Goal: Task Accomplishment & Management: Manage account settings

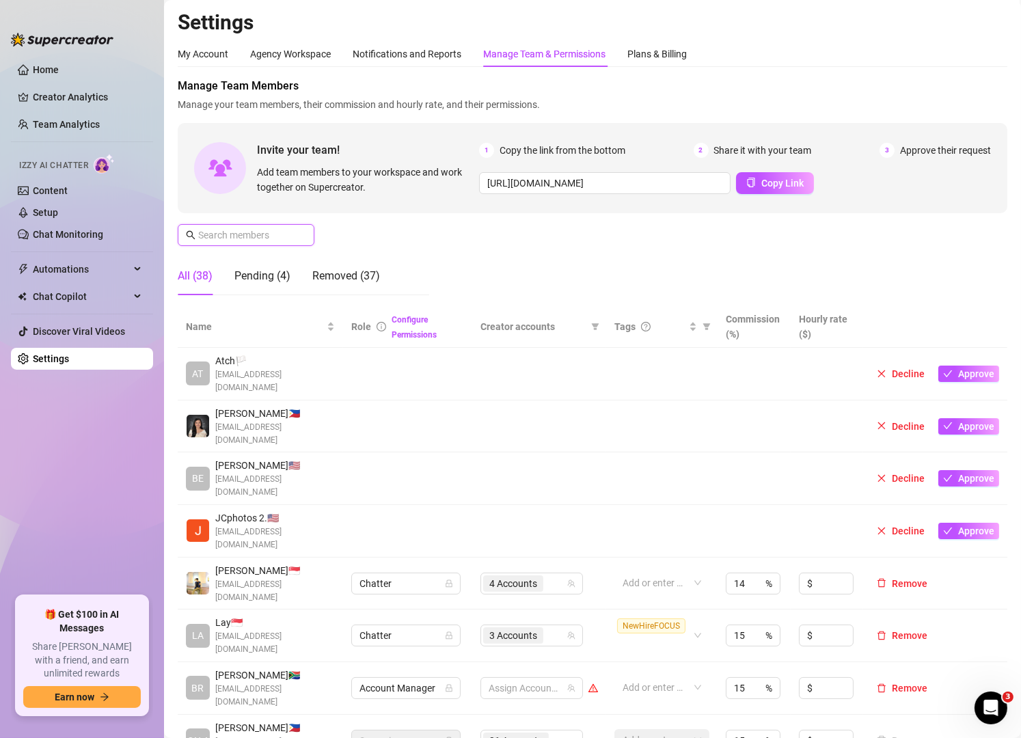
click at [256, 236] on input "text" at bounding box center [246, 235] width 97 height 15
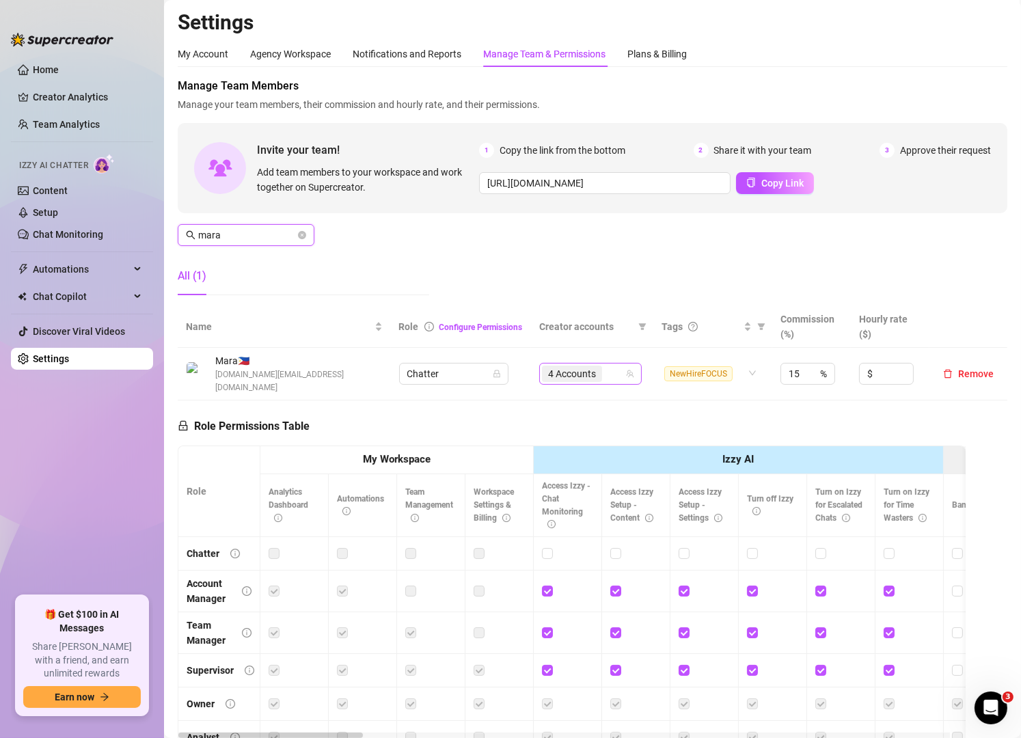
click at [606, 369] on div "4 Accounts" at bounding box center [583, 373] width 83 height 19
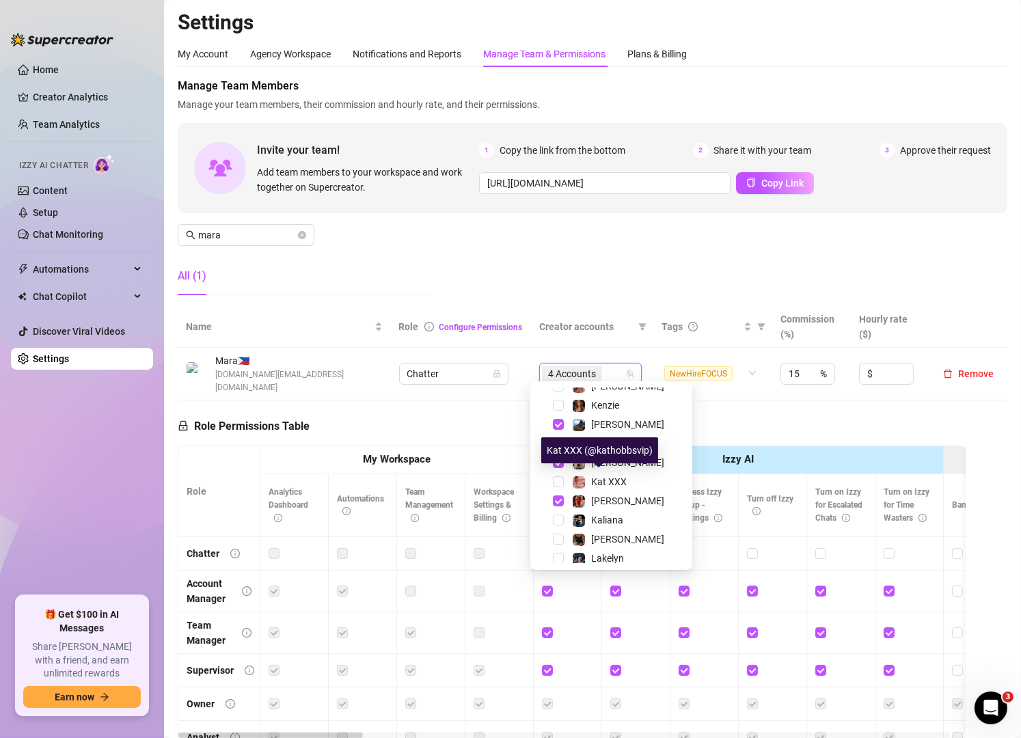
scroll to position [164, 0]
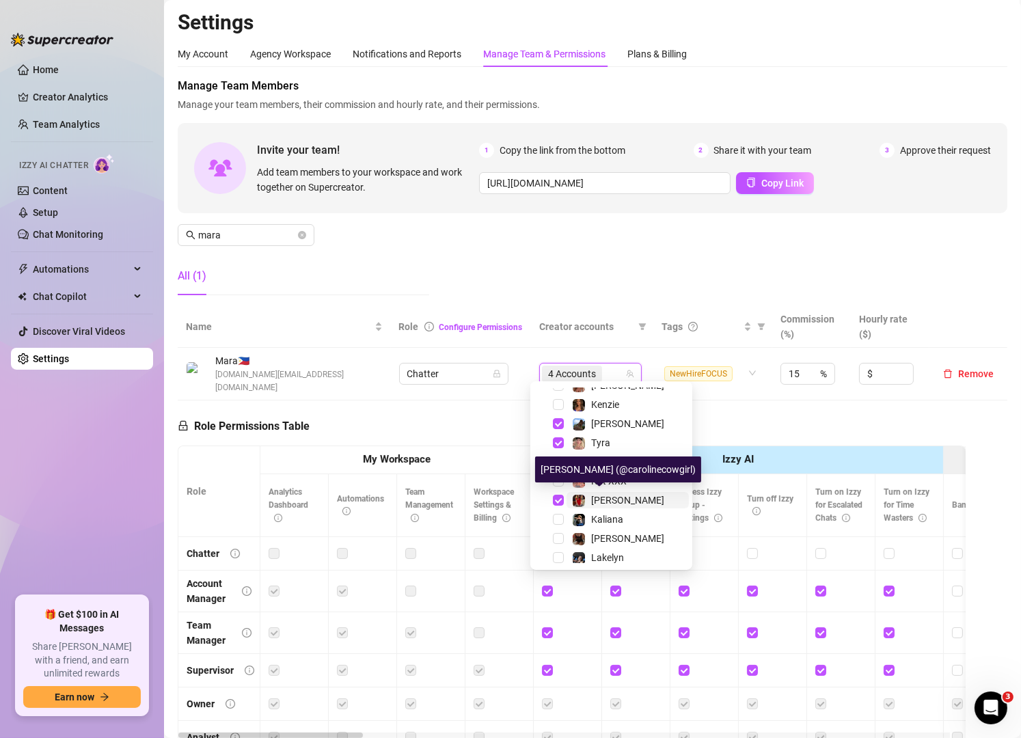
click at [600, 498] on span "[PERSON_NAME]" at bounding box center [627, 500] width 73 height 11
click at [257, 226] on span "mara" at bounding box center [246, 235] width 137 height 22
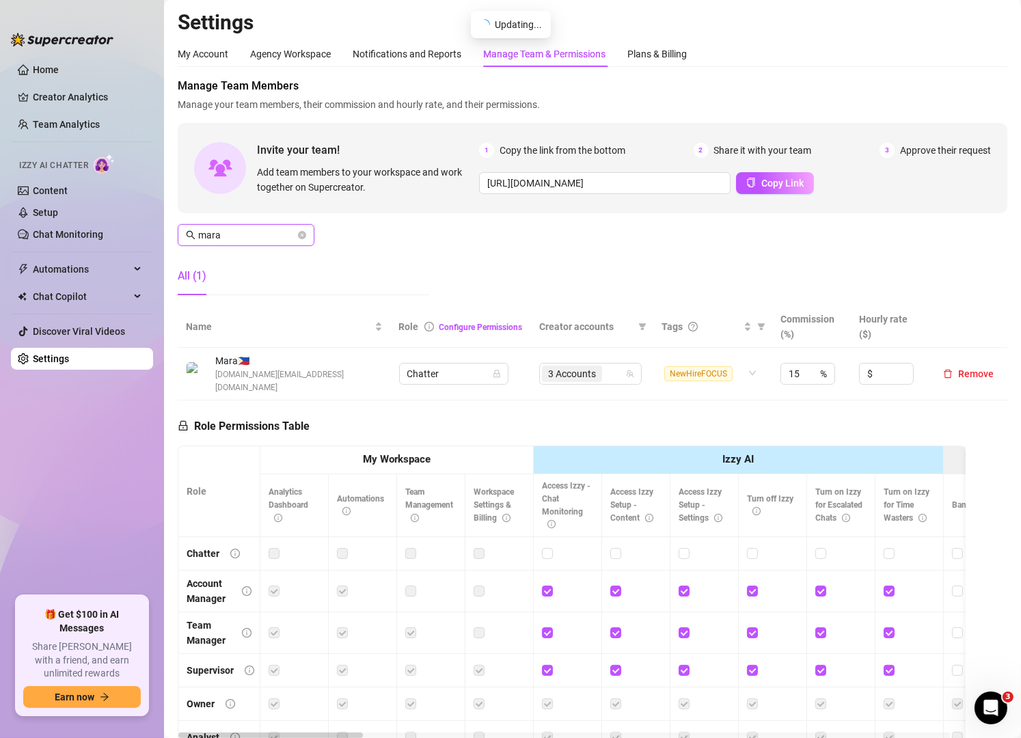
click at [252, 236] on input "mara" at bounding box center [246, 235] width 97 height 15
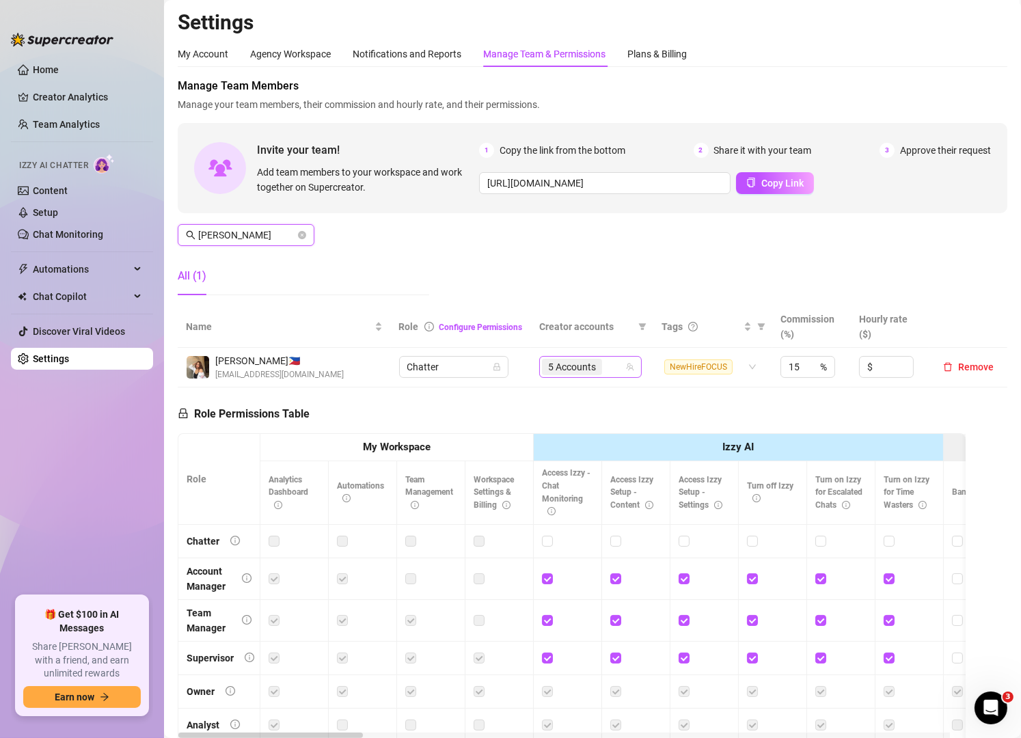
click at [606, 372] on div "5 Accounts" at bounding box center [583, 366] width 83 height 19
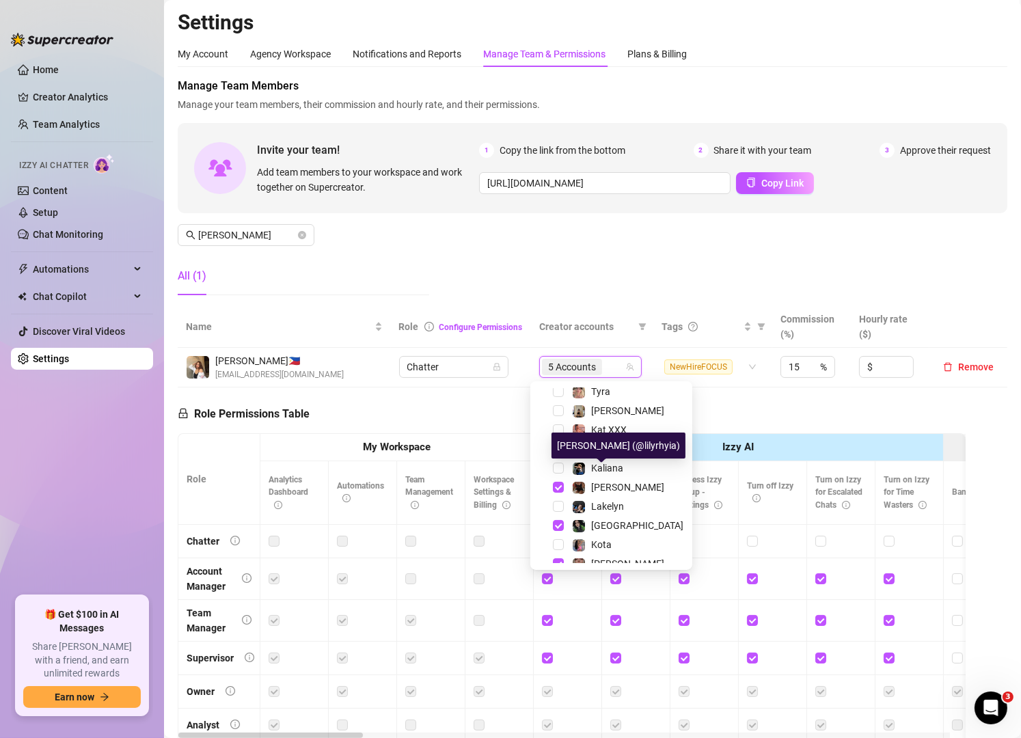
scroll to position [226, 0]
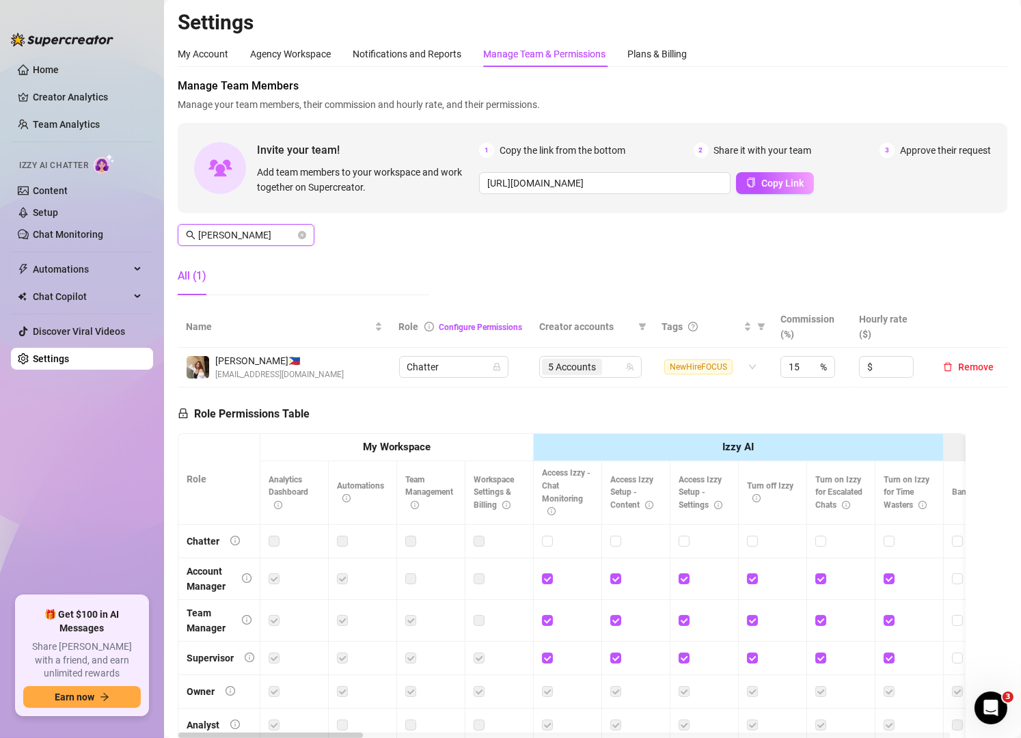
click at [282, 237] on input "[PERSON_NAME]" at bounding box center [246, 235] width 97 height 15
click at [610, 366] on div "6 Accounts" at bounding box center [591, 366] width 83 height 19
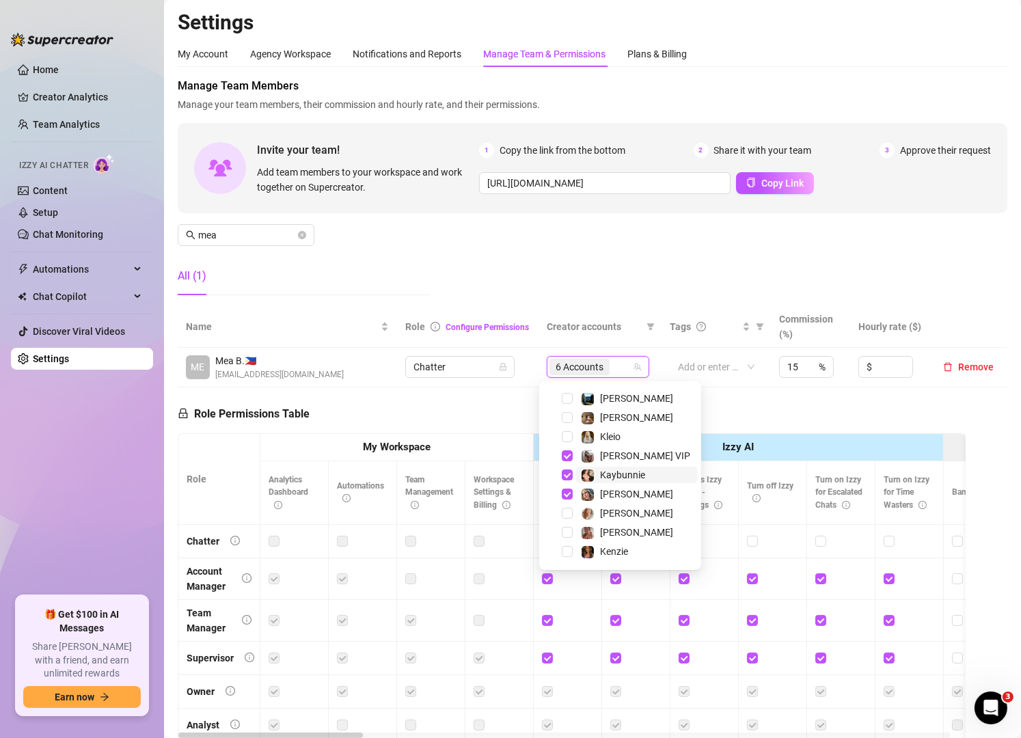
scroll to position [17, 0]
click at [614, 376] on div "6 Accounts" at bounding box center [591, 366] width 83 height 19
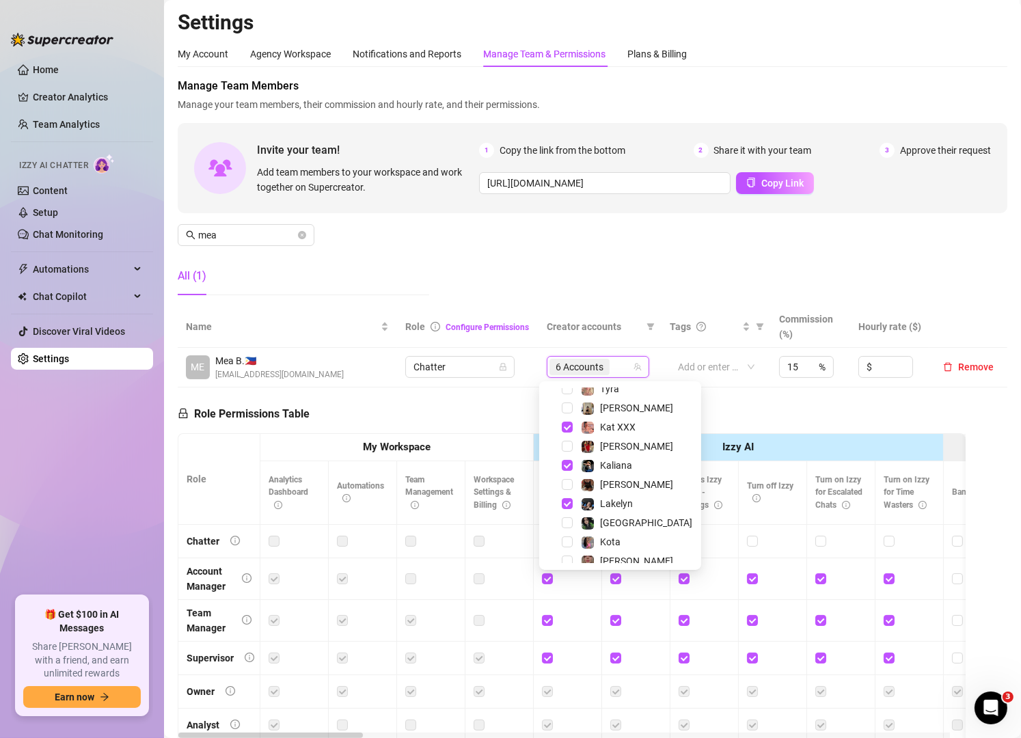
scroll to position [226, 0]
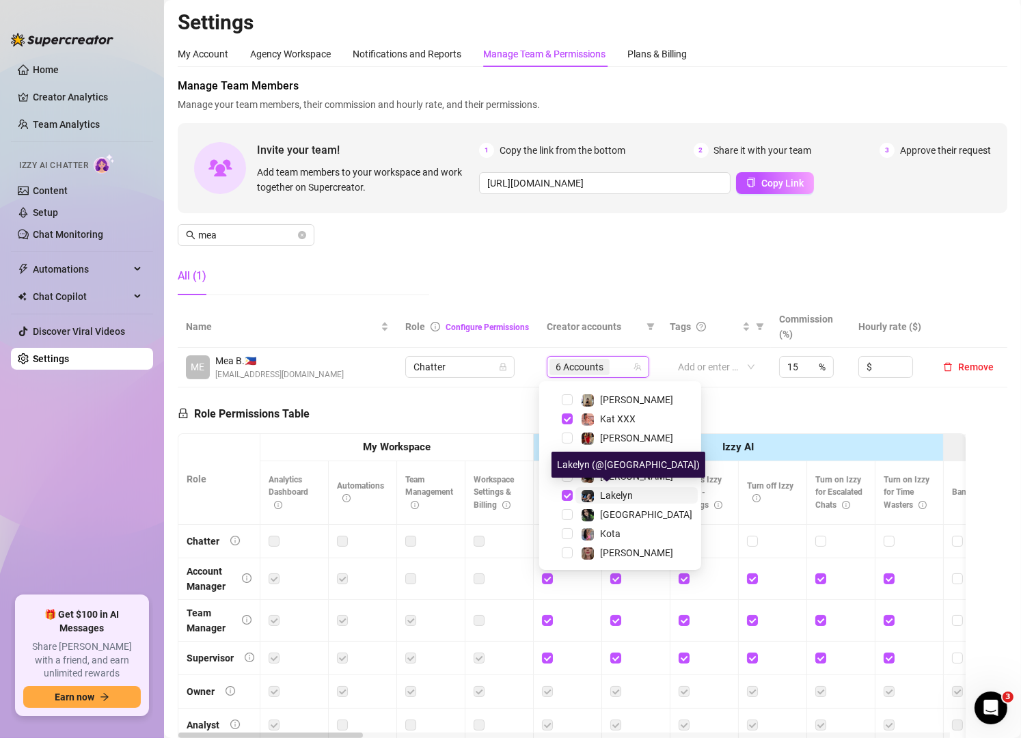
click at [614, 498] on span "Lakelyn" at bounding box center [616, 495] width 33 height 11
click at [273, 232] on input "mea" at bounding box center [246, 235] width 97 height 15
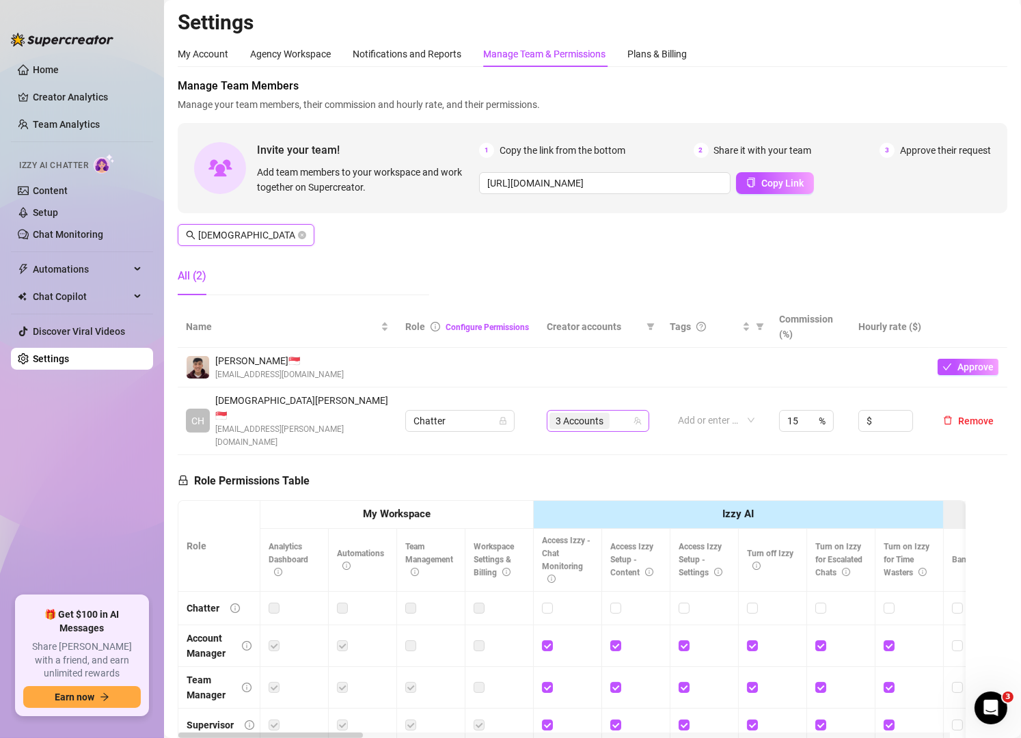
click at [612, 411] on div "3 Accounts" at bounding box center [591, 420] width 83 height 19
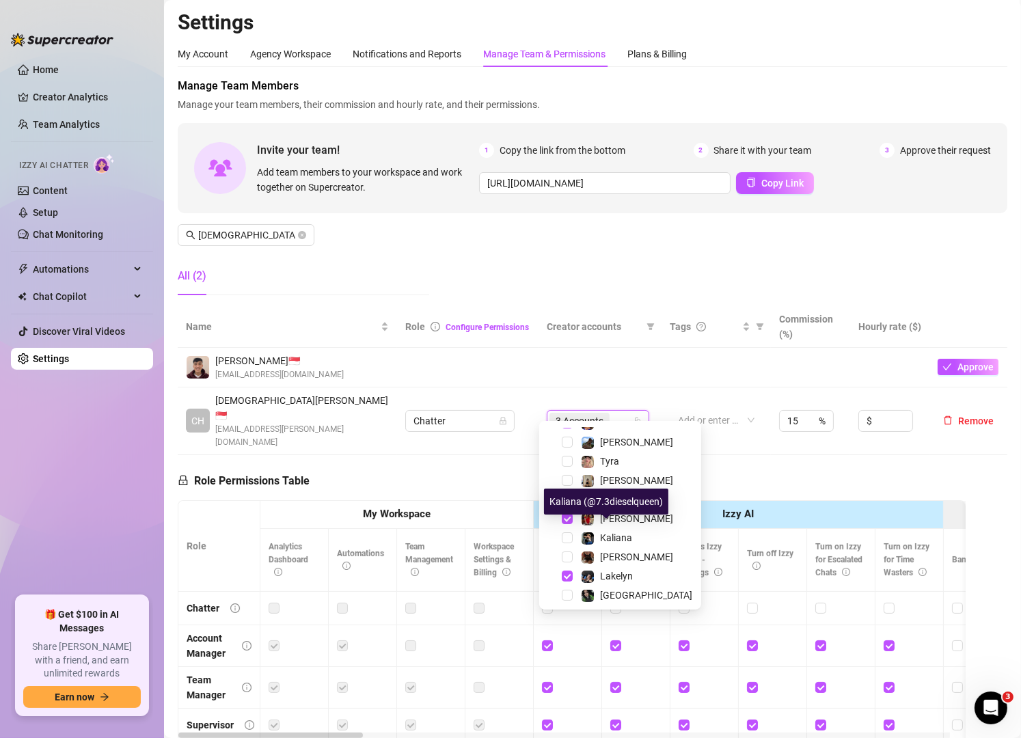
scroll to position [191, 0]
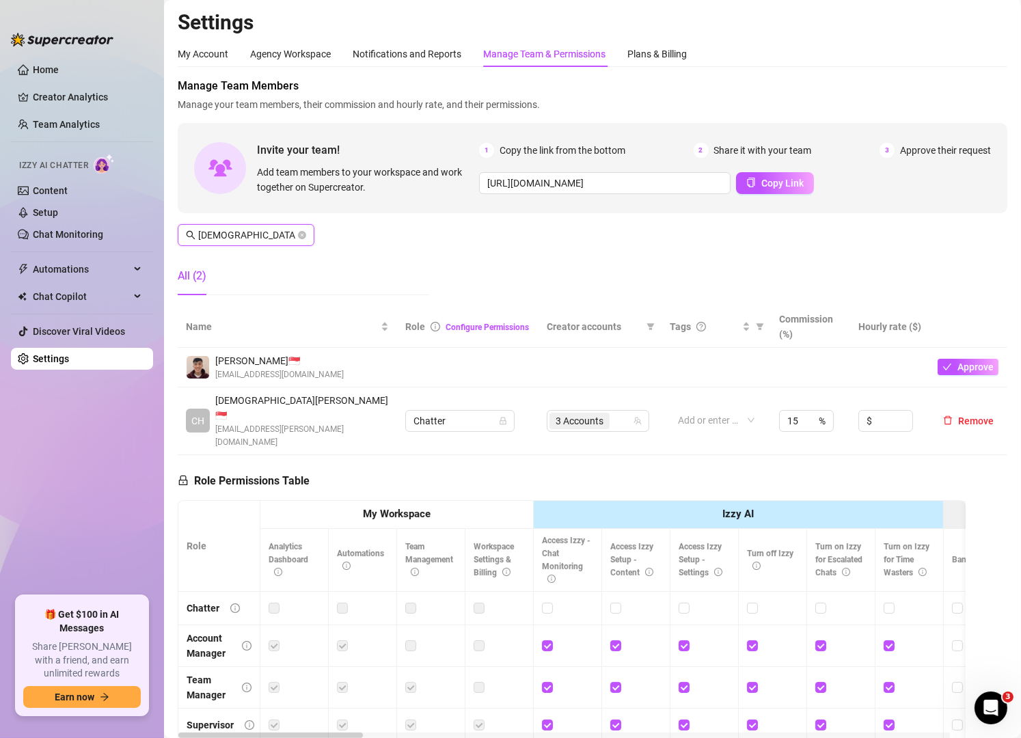
click at [254, 239] on input "[DEMOGRAPHIC_DATA]" at bounding box center [246, 235] width 97 height 15
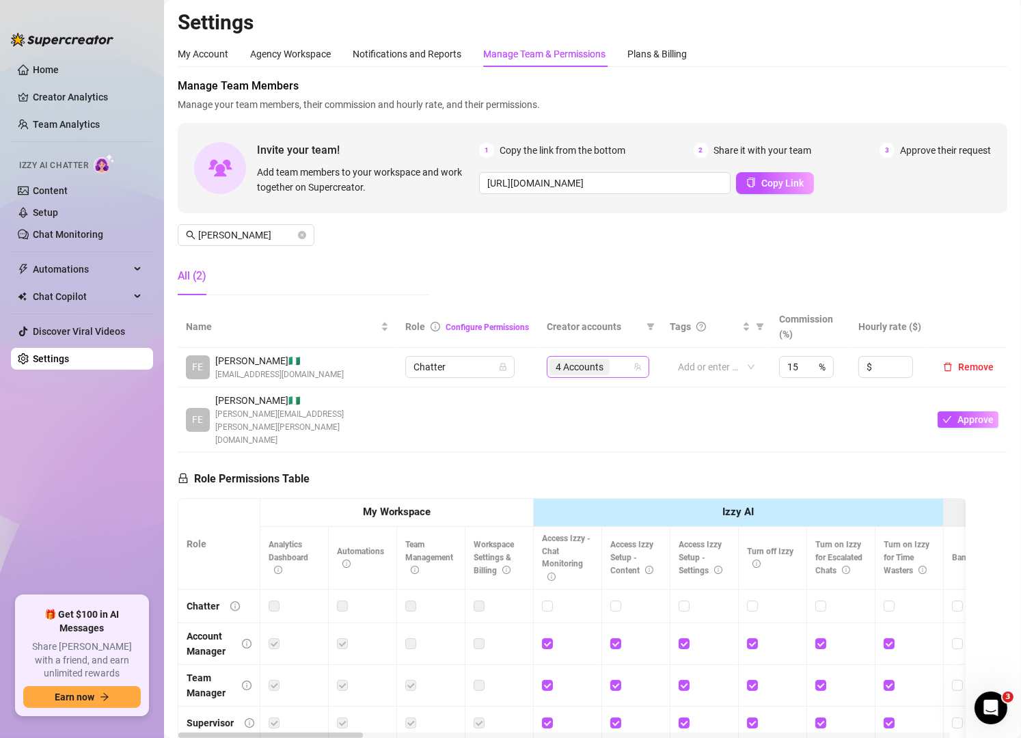
click at [612, 363] on input "search" at bounding box center [613, 367] width 3 height 16
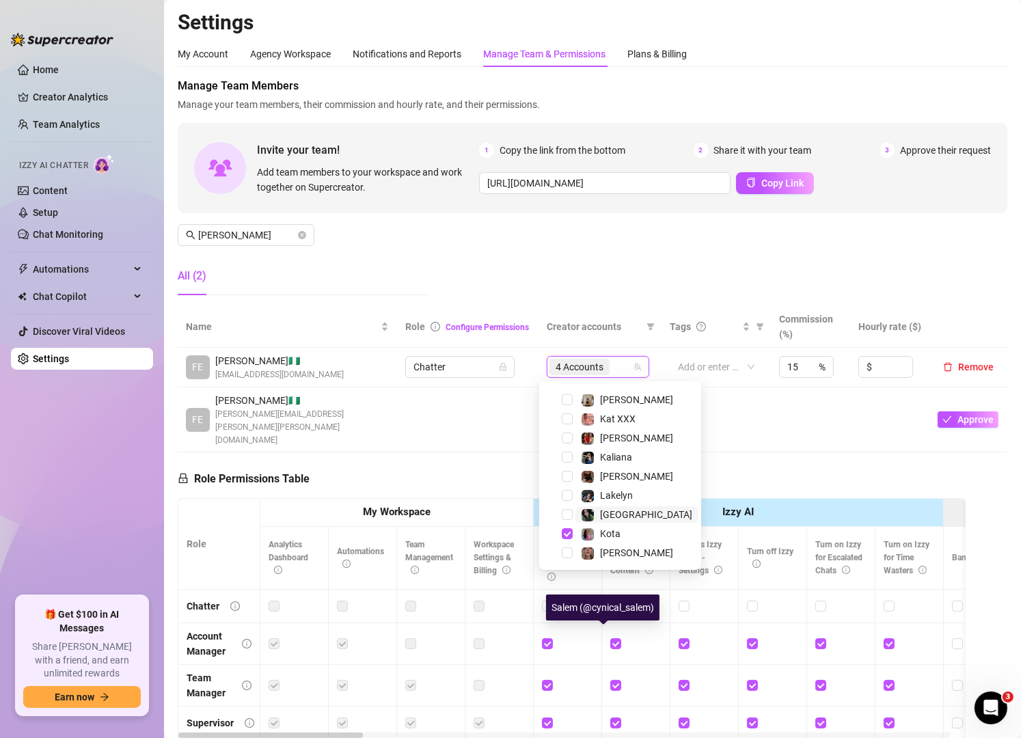
scroll to position [103, 0]
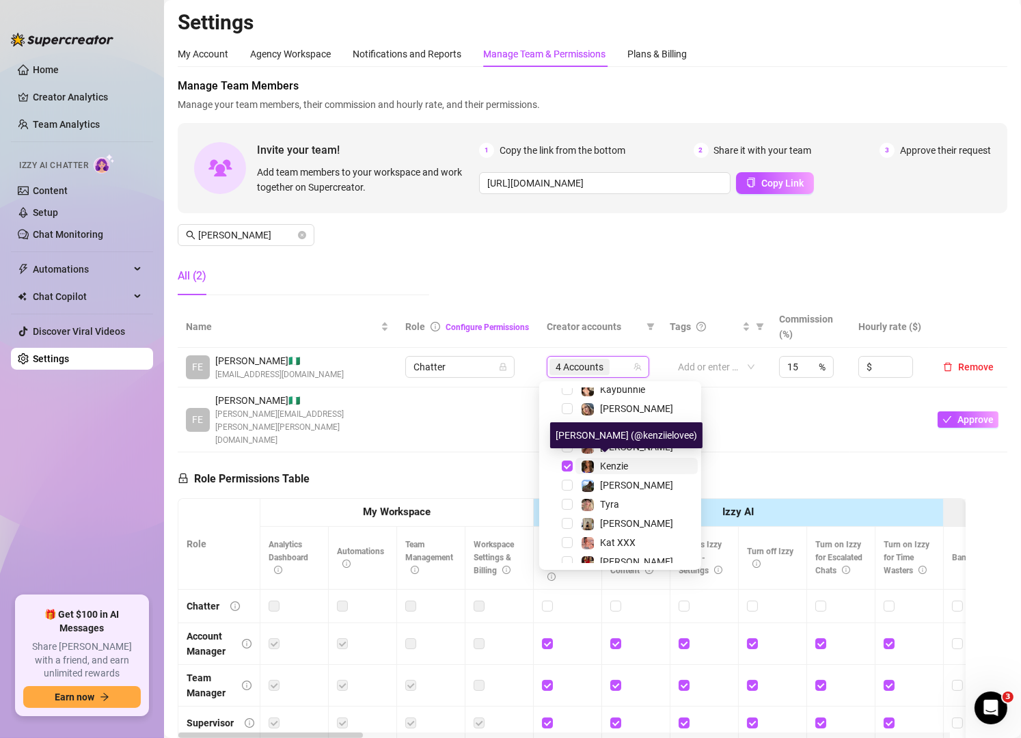
click at [620, 461] on span "Kenzie" at bounding box center [614, 466] width 28 height 11
click at [511, 265] on div "Manage Team Members Manage your team members, their commission and hourly rate,…" at bounding box center [593, 192] width 830 height 228
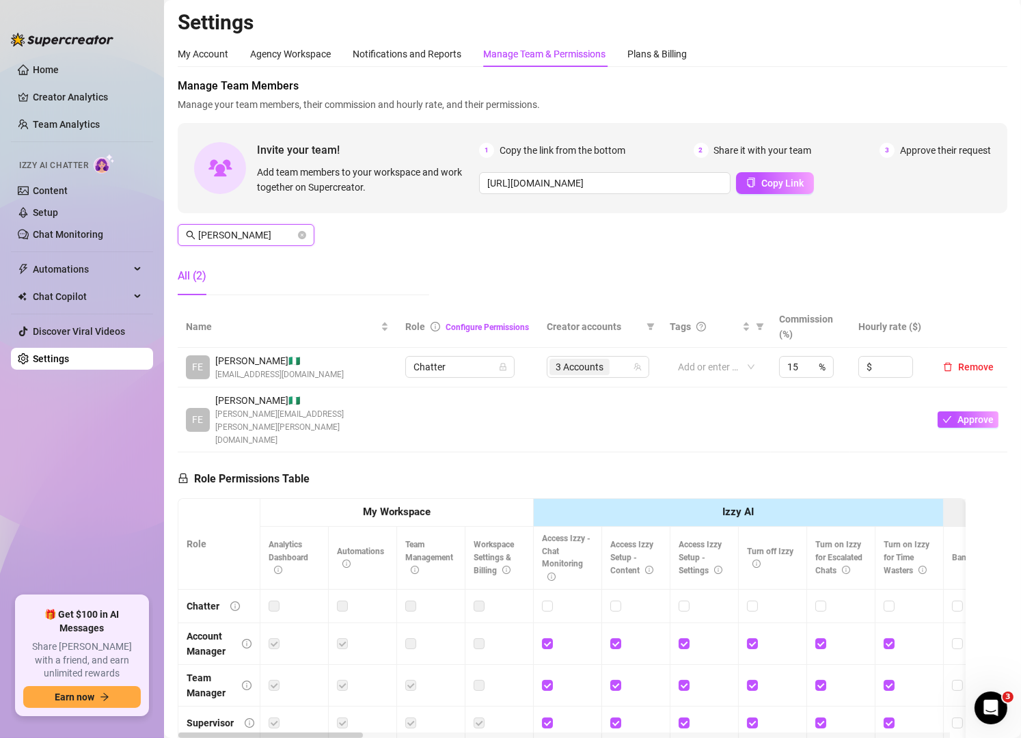
click at [275, 236] on input "[PERSON_NAME]" at bounding box center [246, 235] width 97 height 15
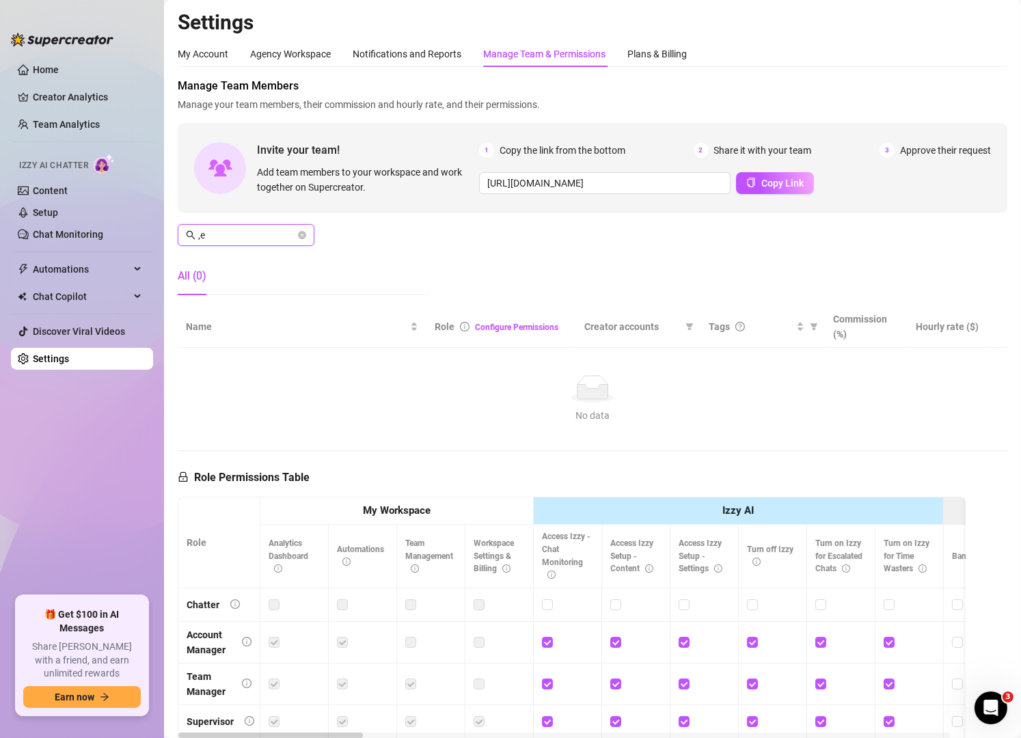
type input ","
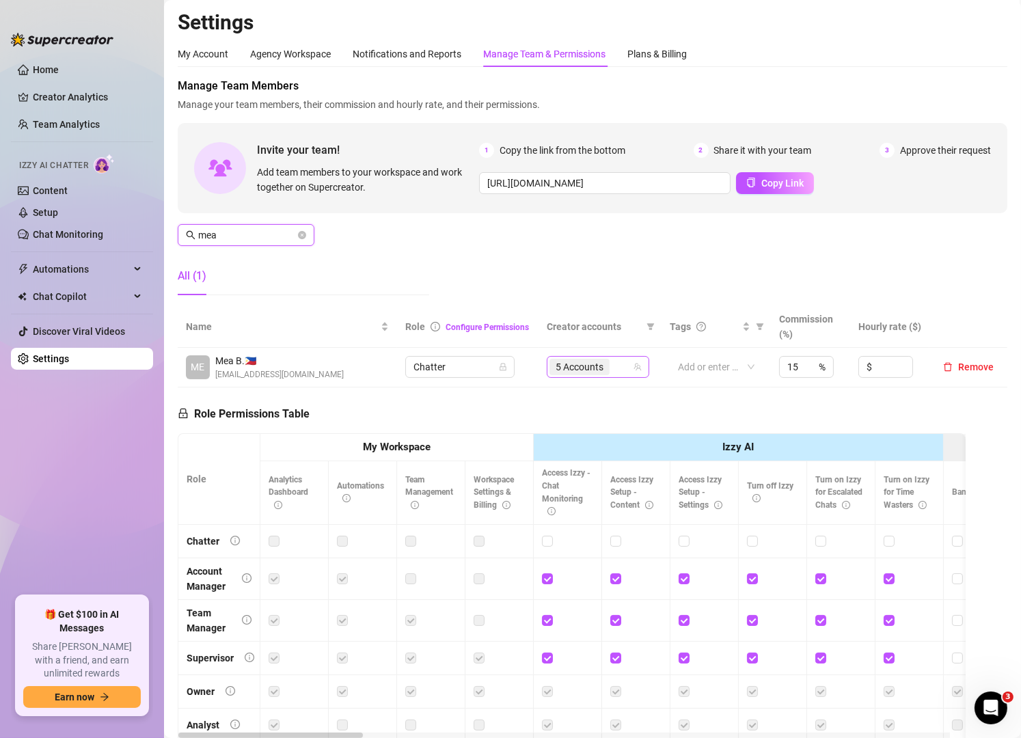
click at [613, 369] on div "5 Accounts" at bounding box center [591, 366] width 83 height 19
type input "mea"
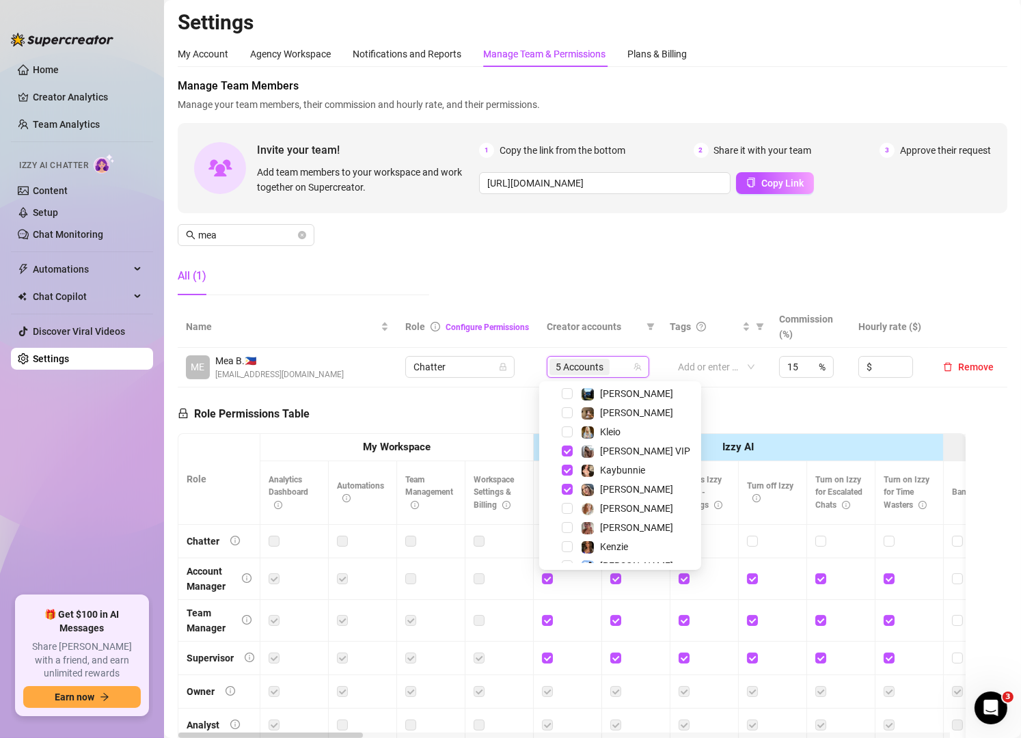
scroll to position [23, 0]
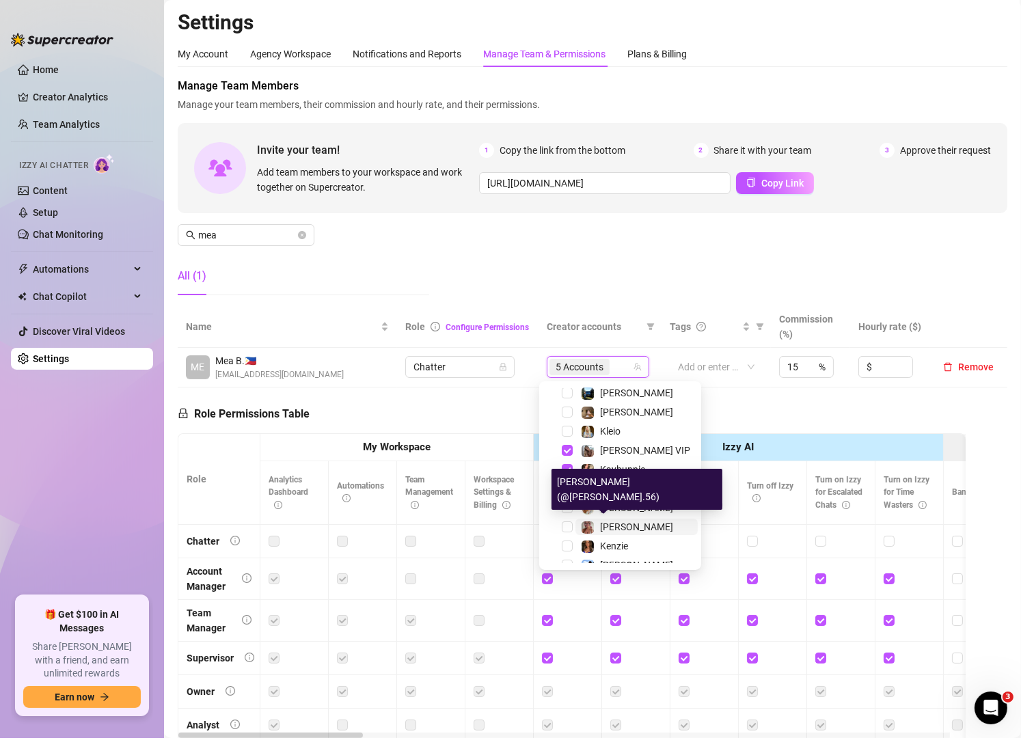
click at [618, 526] on span "[PERSON_NAME]" at bounding box center [636, 526] width 73 height 11
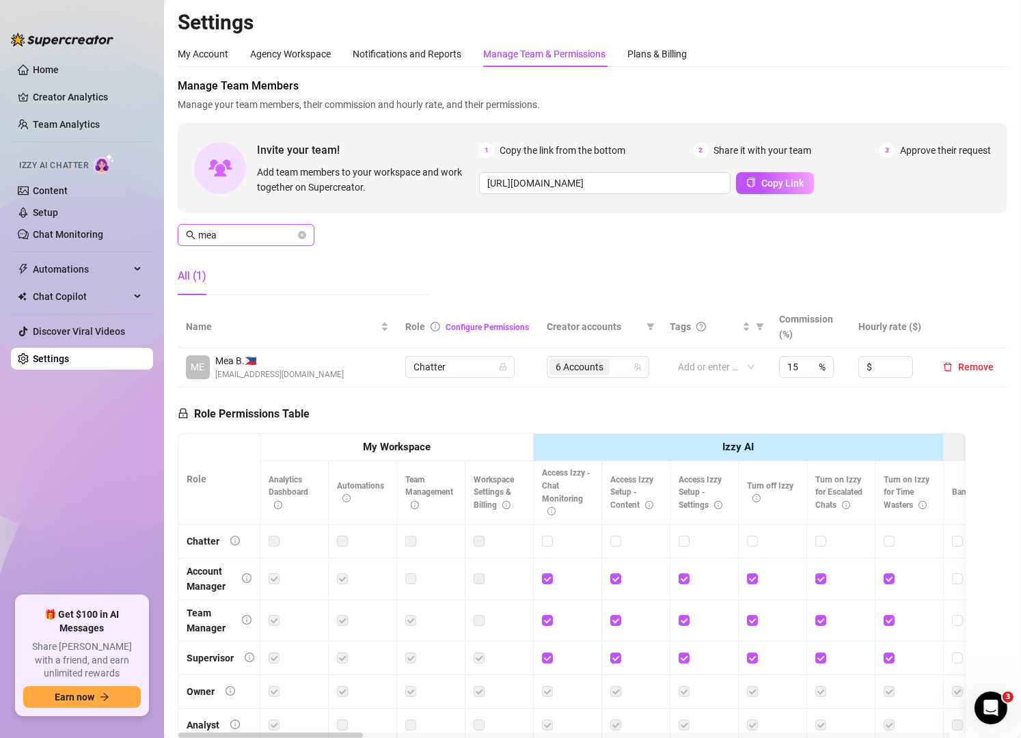
click at [230, 241] on input "mea" at bounding box center [246, 235] width 97 height 15
click at [613, 359] on div "6 Accounts" at bounding box center [591, 366] width 83 height 19
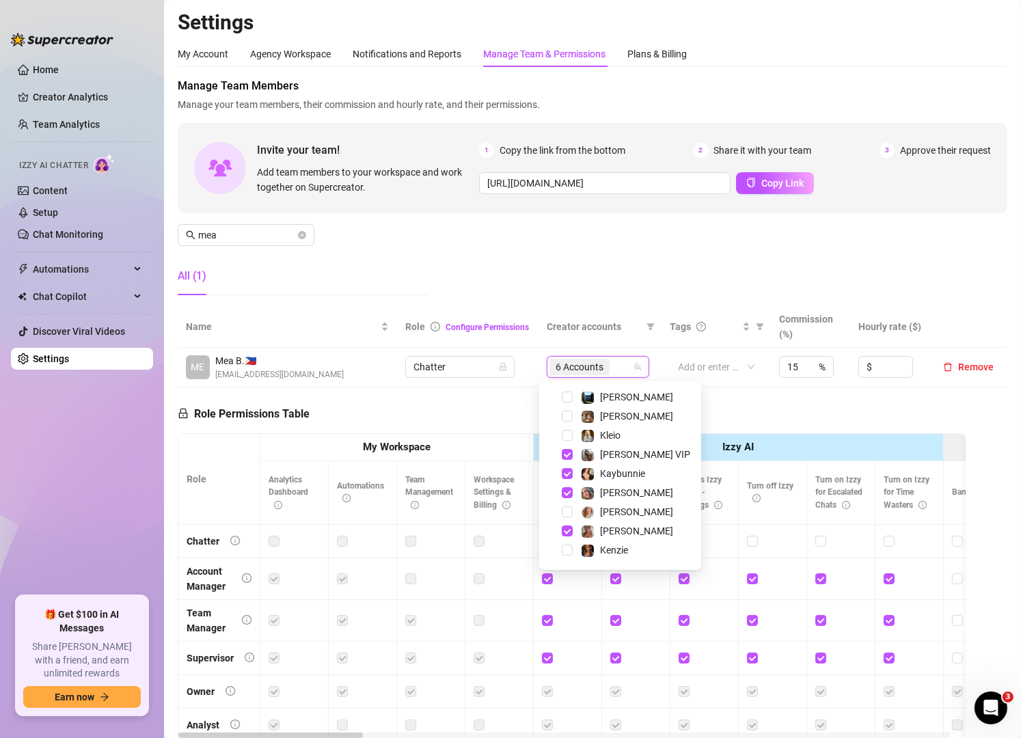
click at [636, 463] on div "[PERSON_NAME] VIP" at bounding box center [620, 454] width 155 height 16
click at [621, 472] on span "Kaybunnie" at bounding box center [622, 473] width 45 height 11
click at [277, 236] on input "mea" at bounding box center [246, 235] width 97 height 15
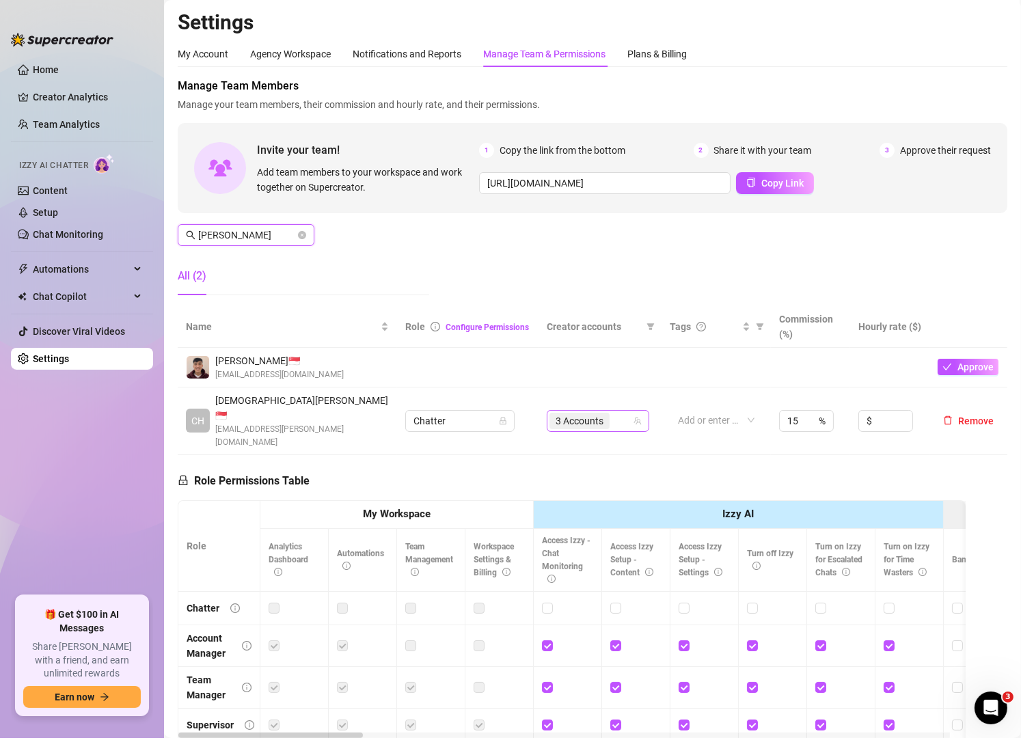
click at [617, 411] on div "3 Accounts" at bounding box center [591, 420] width 83 height 19
type input "[PERSON_NAME]"
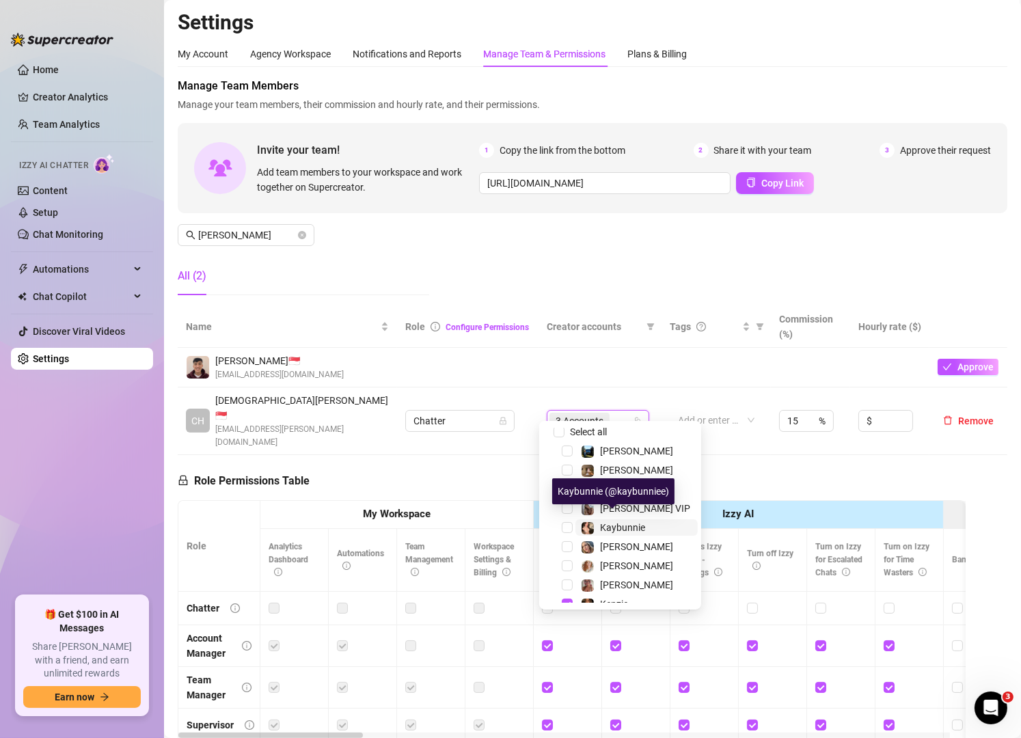
scroll to position [10, 0]
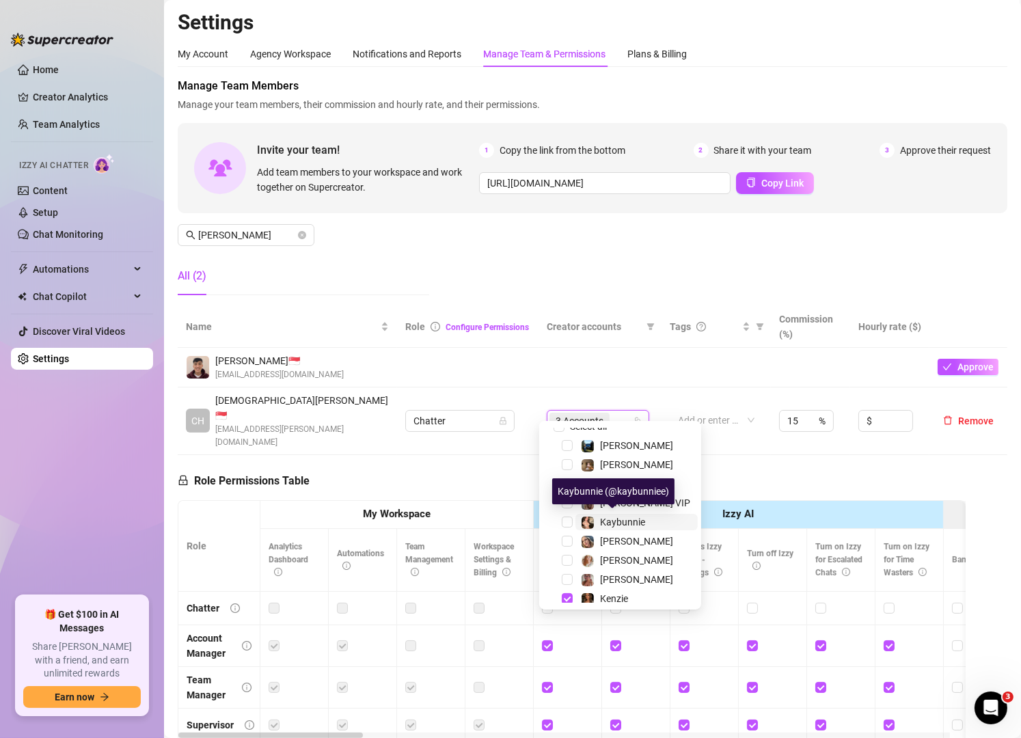
click at [621, 521] on span "Kaybunnie" at bounding box center [622, 522] width 45 height 11
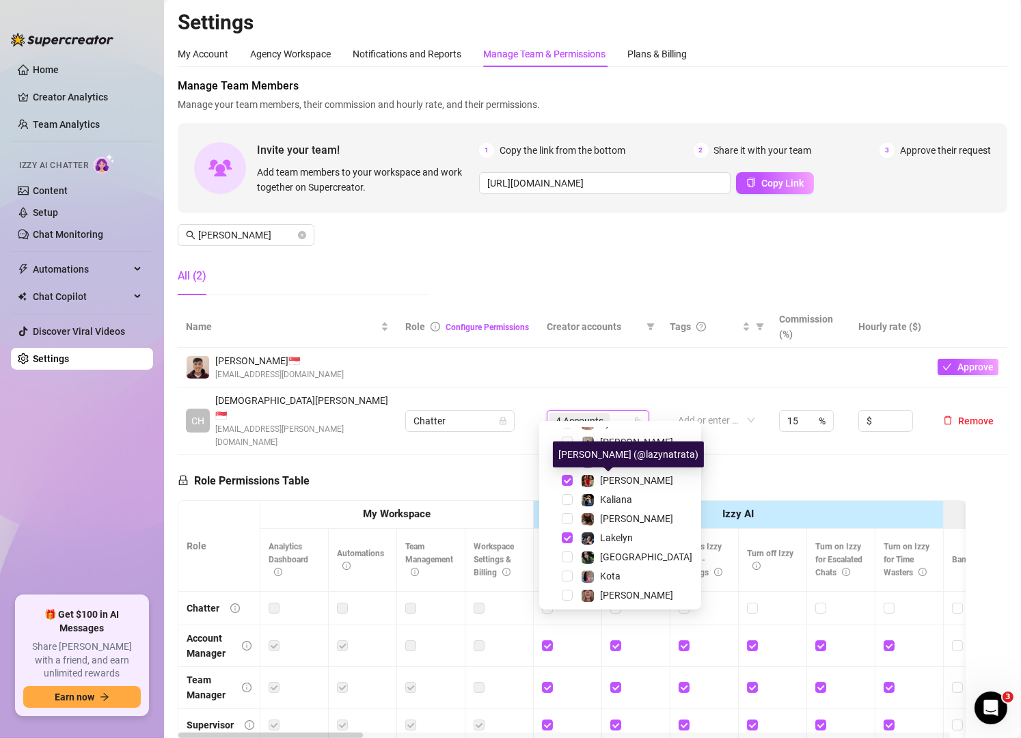
scroll to position [225, 0]
click at [622, 258] on div "Manage Team Members Manage your team members, their commission and hourly rate,…" at bounding box center [593, 192] width 830 height 228
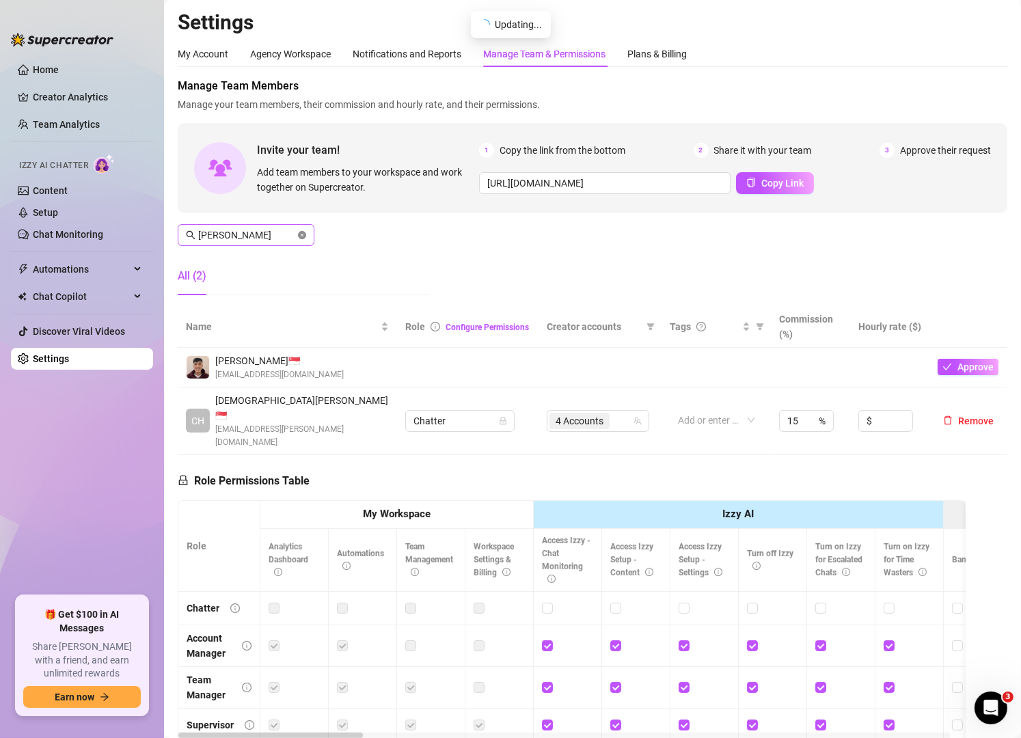
click at [301, 234] on icon "close-circle" at bounding box center [302, 235] width 8 height 8
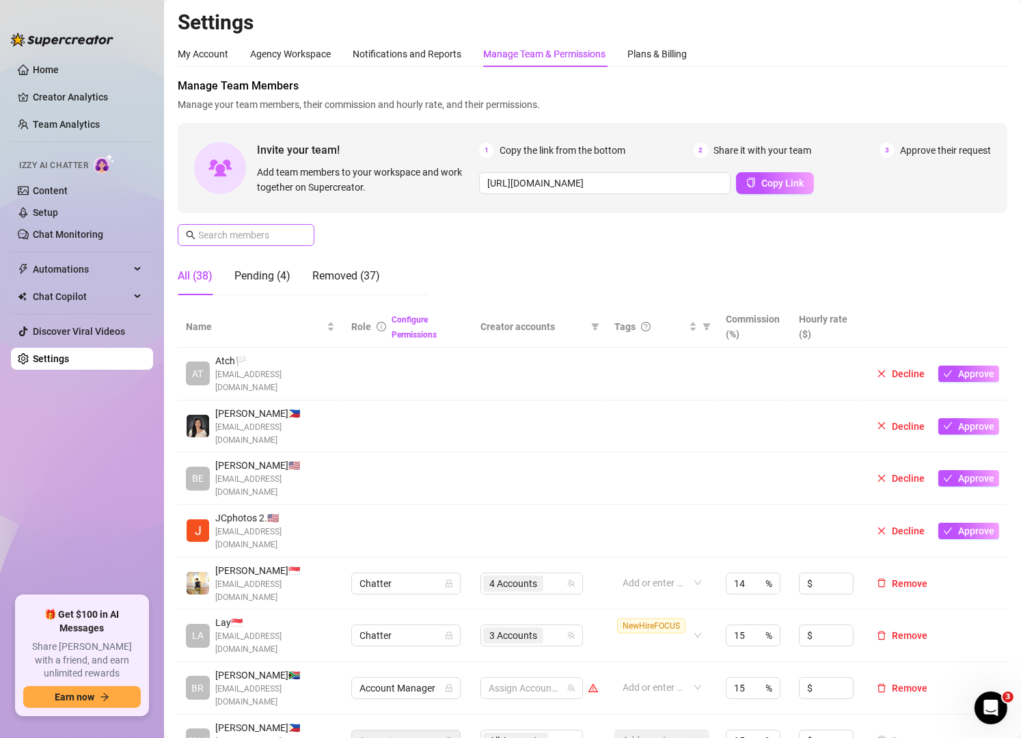
click at [254, 245] on span at bounding box center [246, 235] width 137 height 22
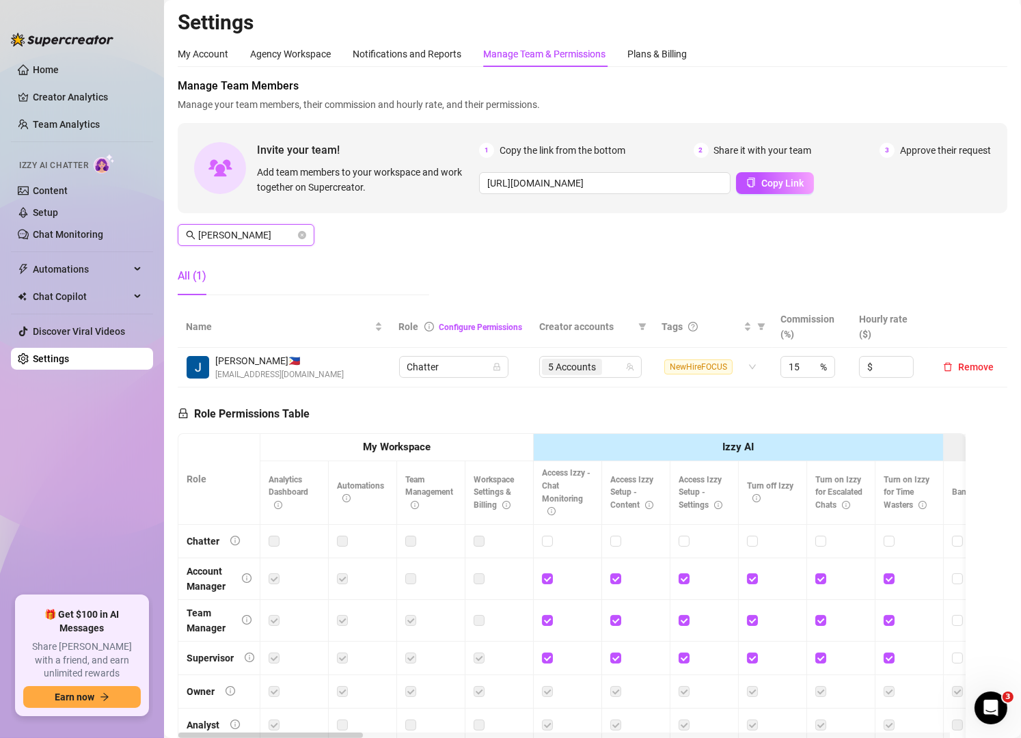
click at [266, 235] on input "[PERSON_NAME]" at bounding box center [246, 235] width 97 height 15
click at [612, 371] on div "5 Accounts" at bounding box center [583, 366] width 83 height 19
click at [606, 355] on td "5 Accounts" at bounding box center [592, 368] width 122 height 40
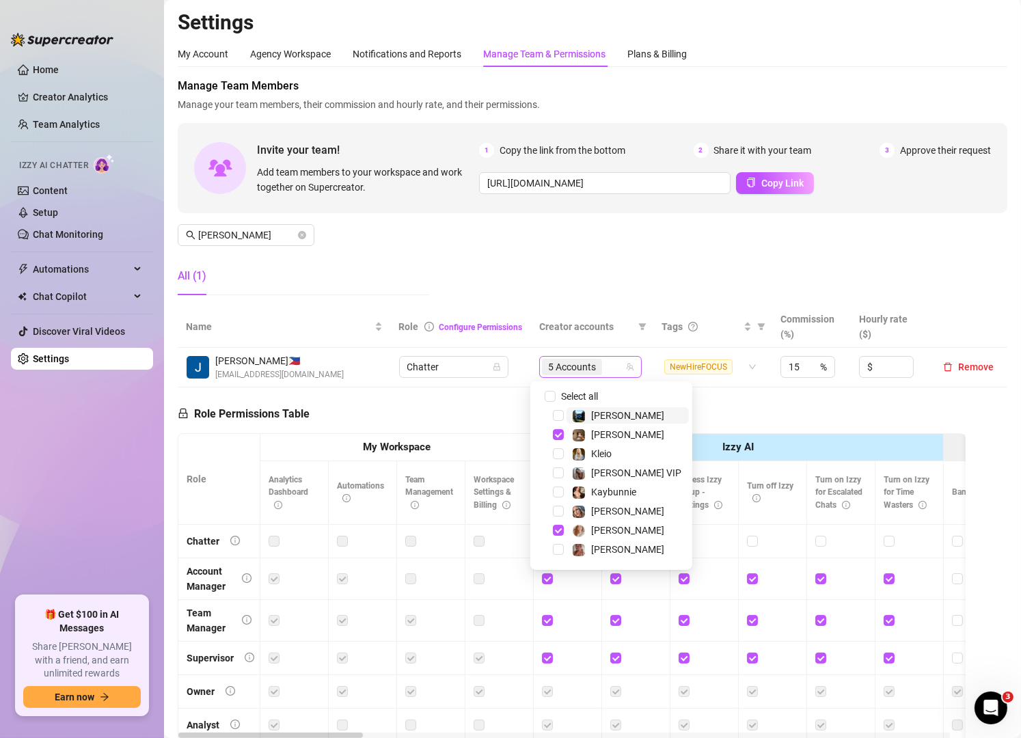
click at [604, 368] on div "5 Accounts" at bounding box center [583, 366] width 83 height 19
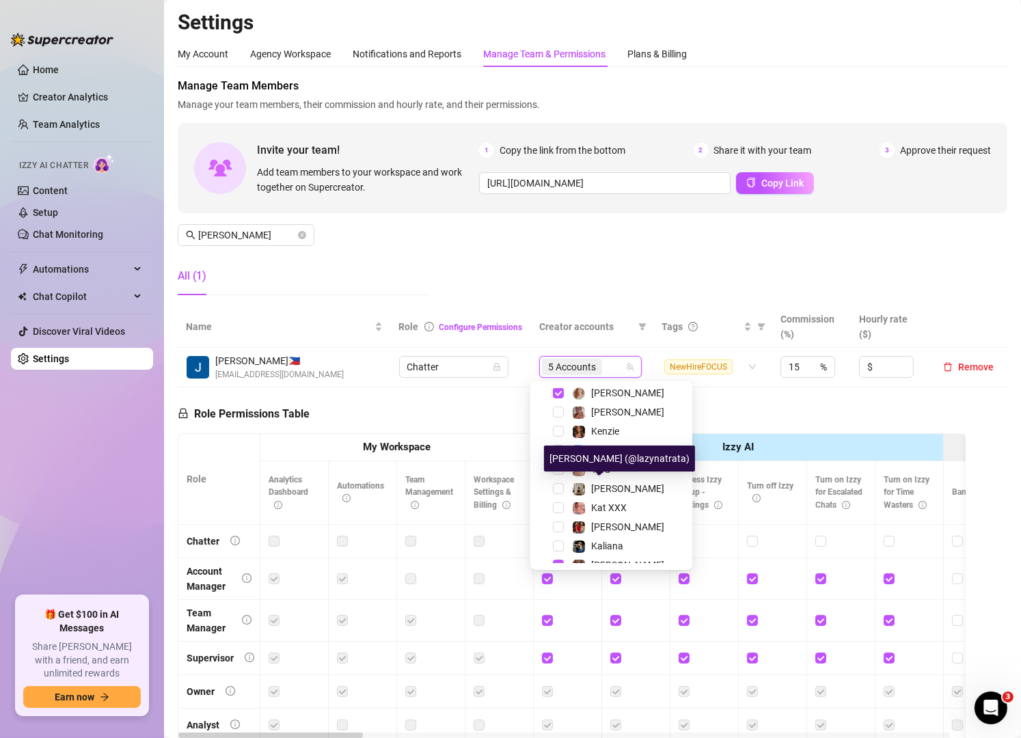
scroll to position [226, 0]
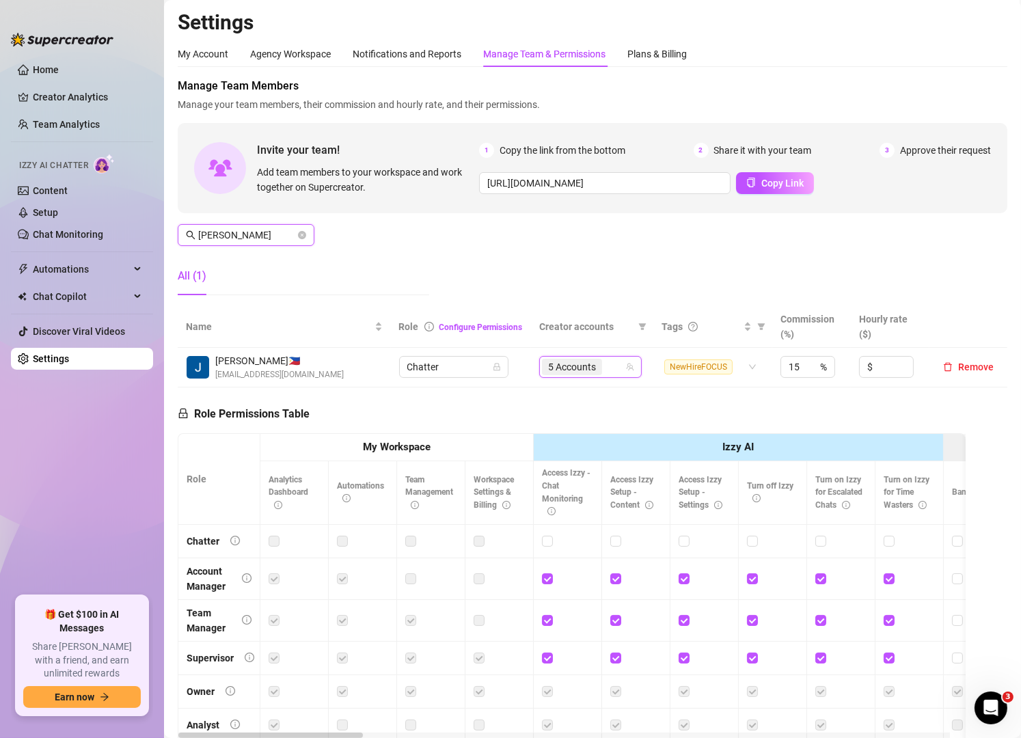
click at [271, 242] on input "[PERSON_NAME]" at bounding box center [246, 235] width 97 height 15
type input "d"
click at [608, 375] on div "6 Accounts" at bounding box center [583, 366] width 83 height 19
type input "[PERSON_NAME]"
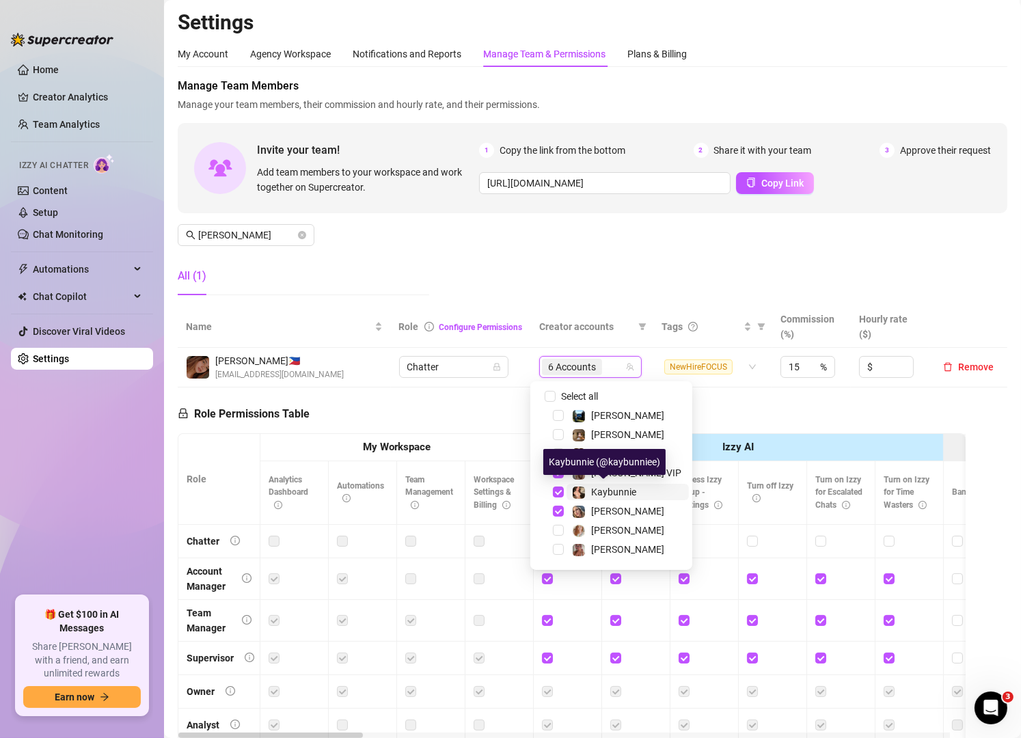
click at [613, 490] on span "Kaybunnie" at bounding box center [613, 492] width 45 height 11
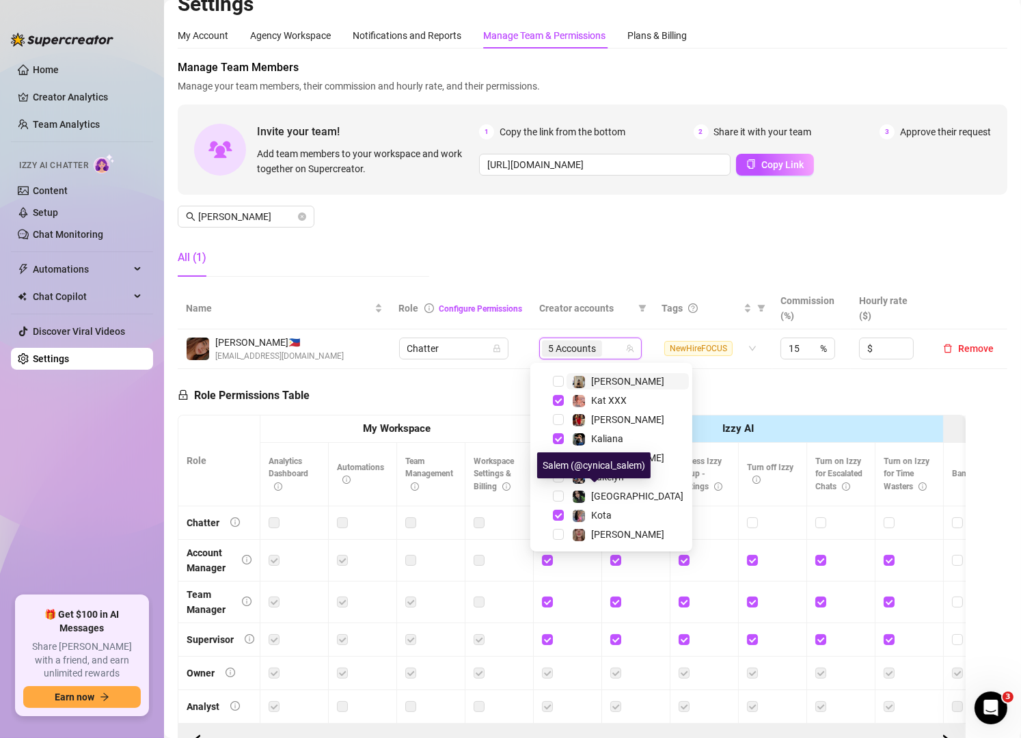
scroll to position [226, 0]
click at [591, 513] on span "Kota" at bounding box center [601, 516] width 21 height 11
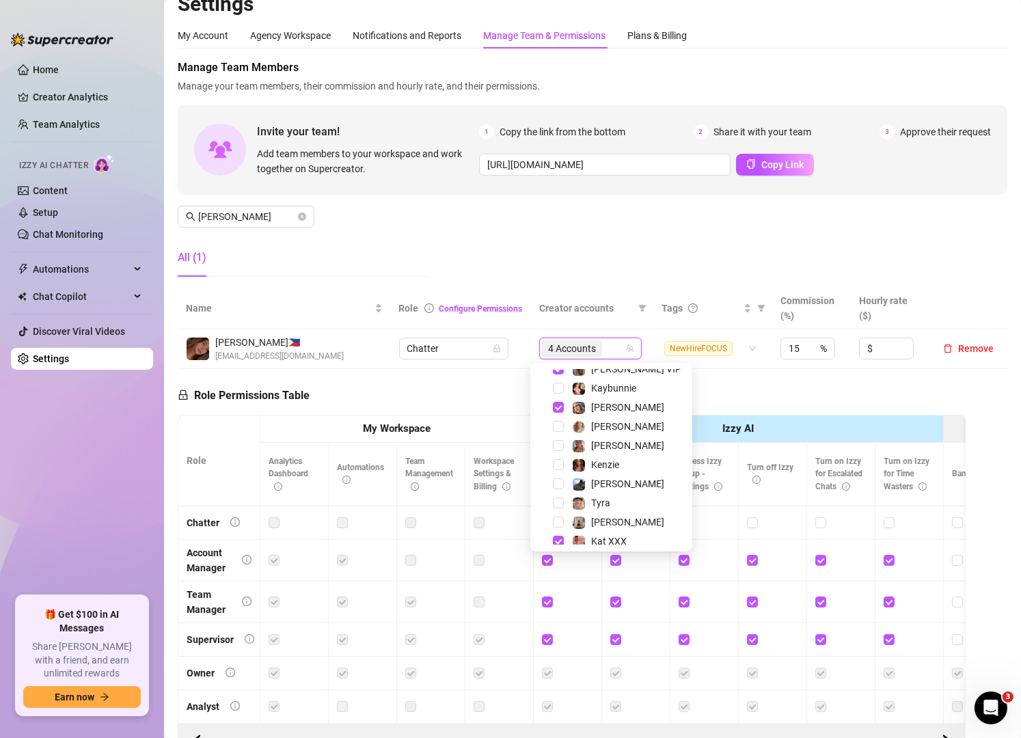
scroll to position [85, 0]
click at [620, 447] on span "[PERSON_NAME]" at bounding box center [628, 446] width 122 height 16
click at [495, 236] on div "Manage Team Members Manage your team members, their commission and hourly rate,…" at bounding box center [593, 173] width 830 height 228
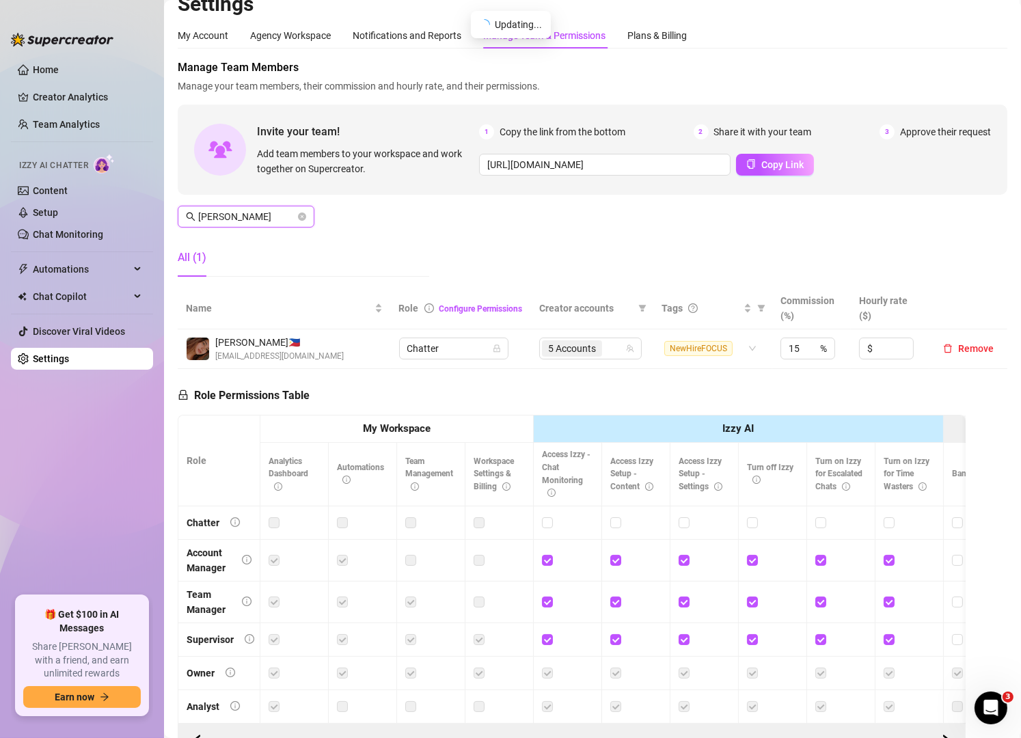
click at [258, 214] on input "[PERSON_NAME]" at bounding box center [246, 216] width 97 height 15
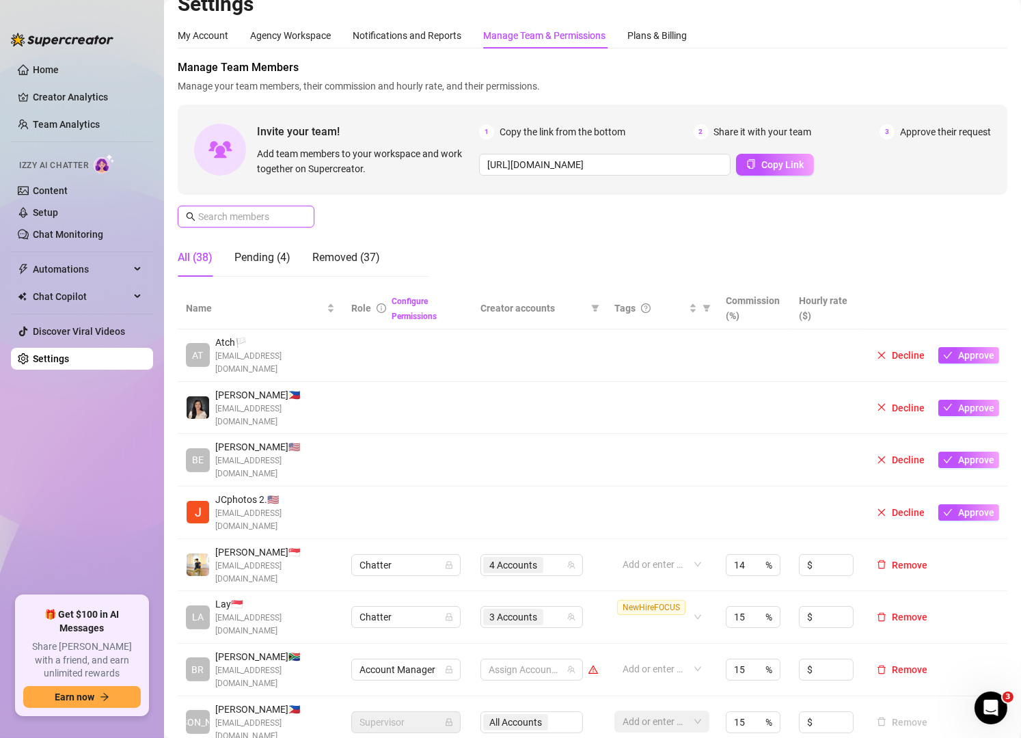
click at [282, 214] on input "text" at bounding box center [246, 216] width 97 height 15
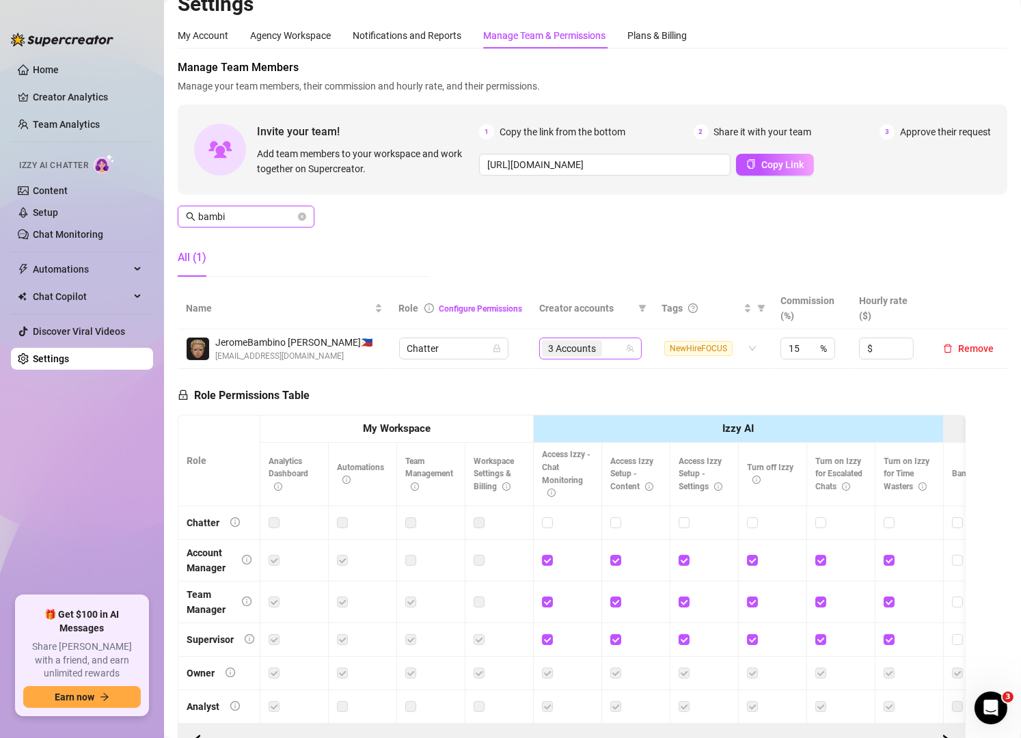
click at [615, 351] on div "3 Accounts" at bounding box center [590, 349] width 103 height 22
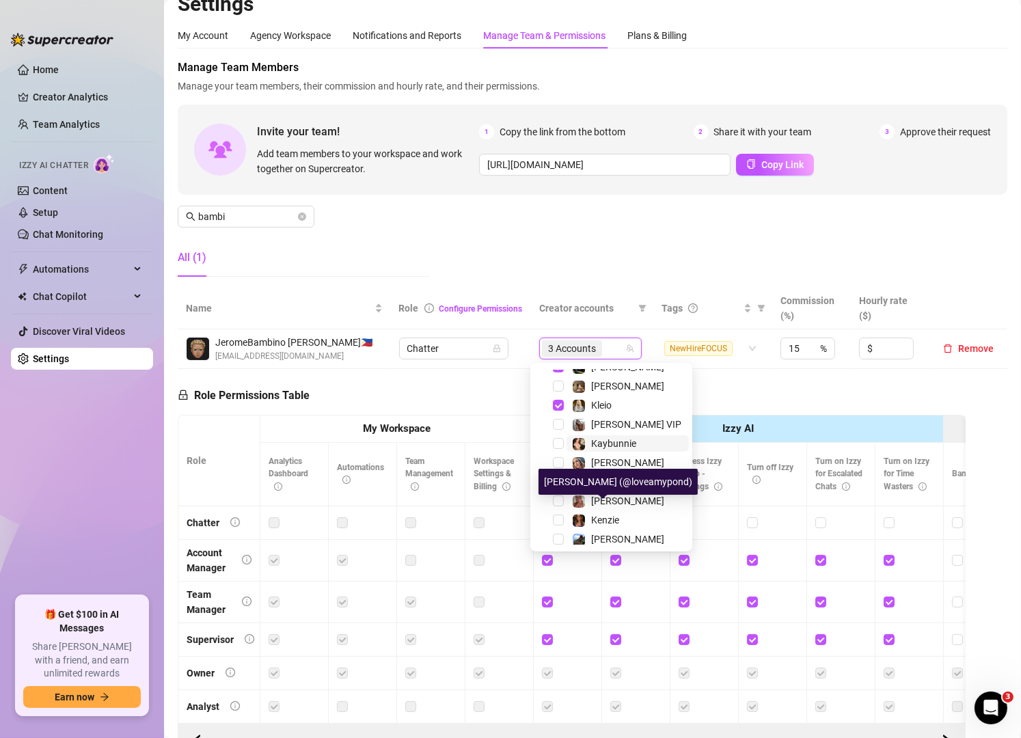
scroll to position [0, 0]
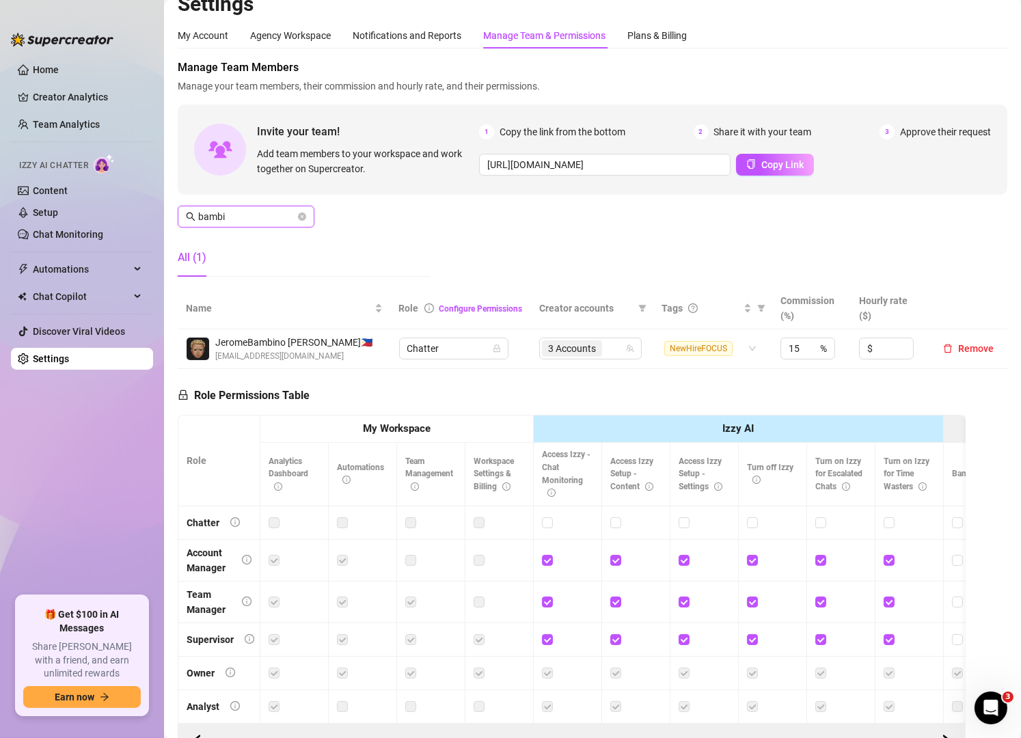
click at [259, 221] on input "bambi" at bounding box center [246, 216] width 97 height 15
type input "b"
click at [600, 353] on span "4 Accounts" at bounding box center [580, 348] width 60 height 16
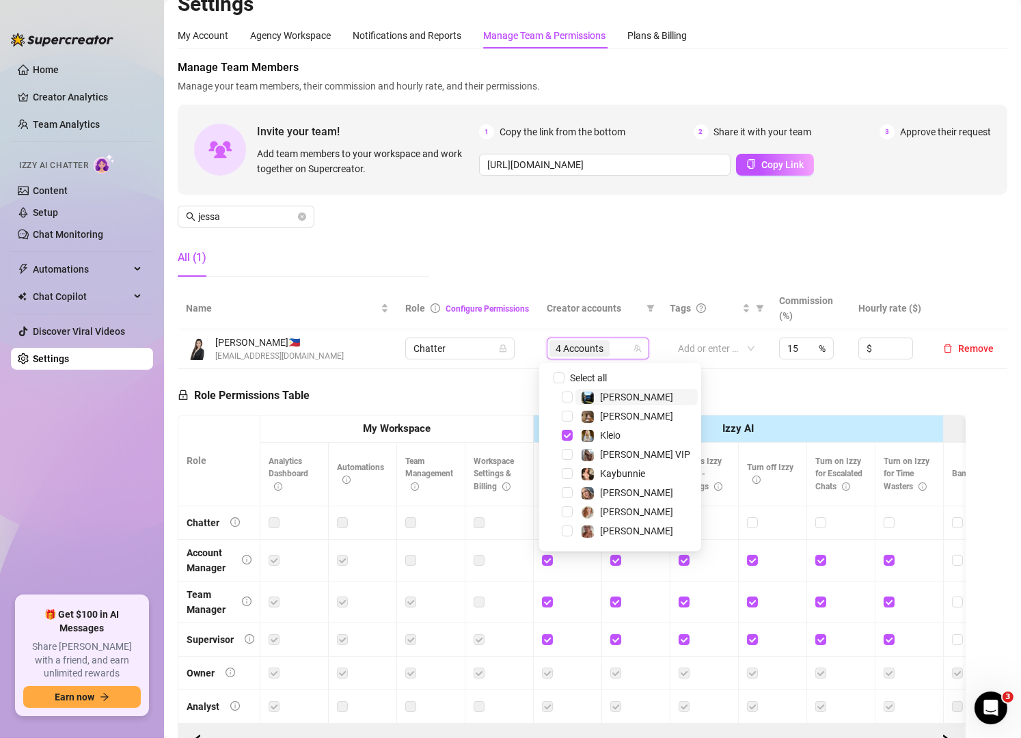
click at [614, 354] on div "4 Accounts" at bounding box center [591, 348] width 83 height 19
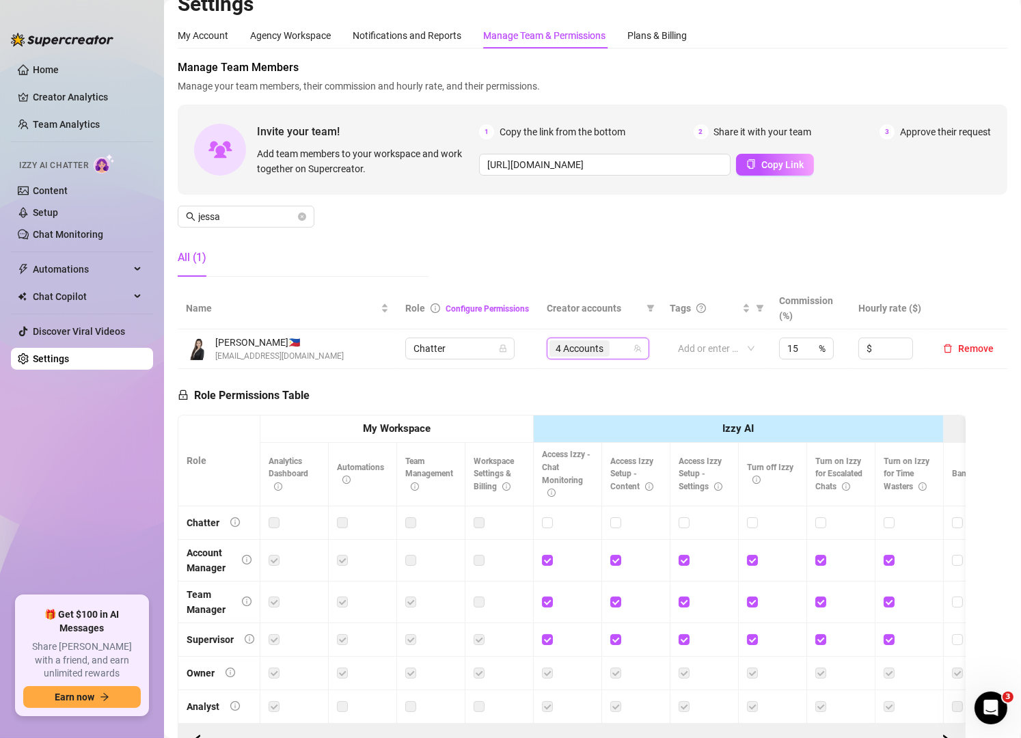
click at [614, 354] on div "4 Accounts" at bounding box center [591, 348] width 83 height 19
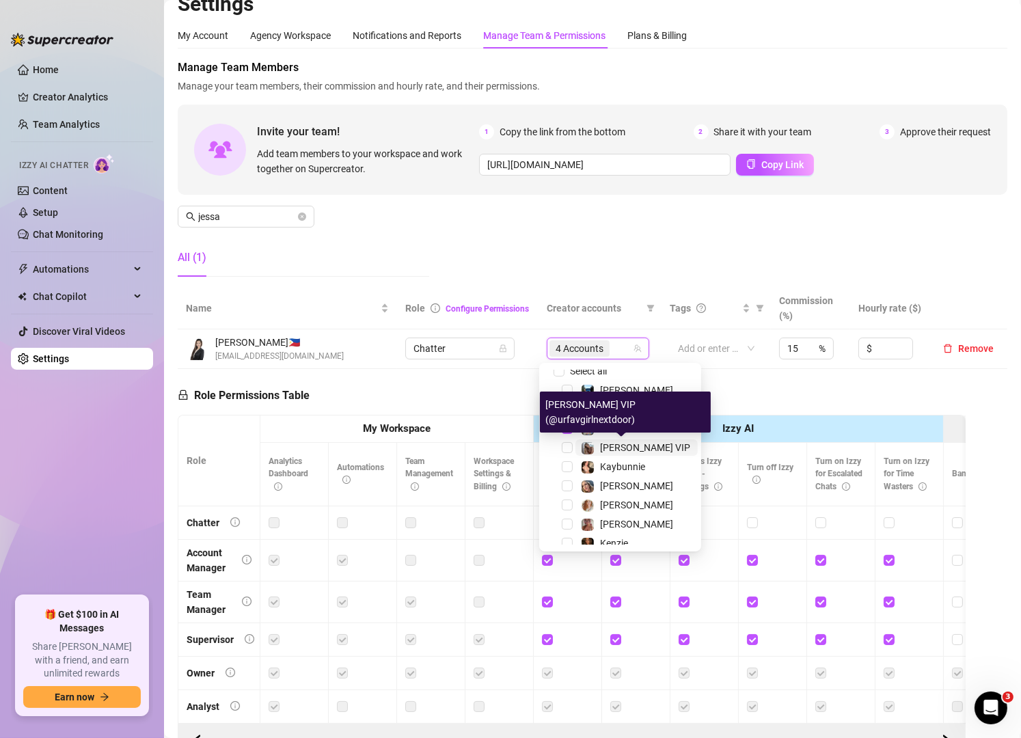
scroll to position [14, 0]
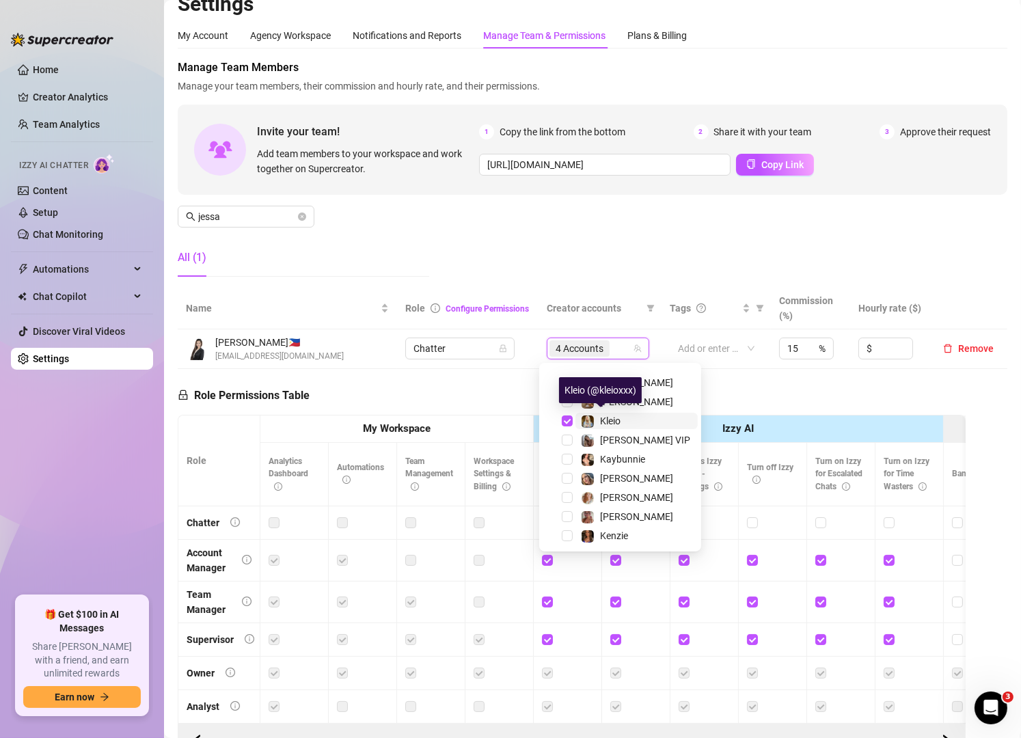
click at [585, 417] on img at bounding box center [588, 422] width 12 height 12
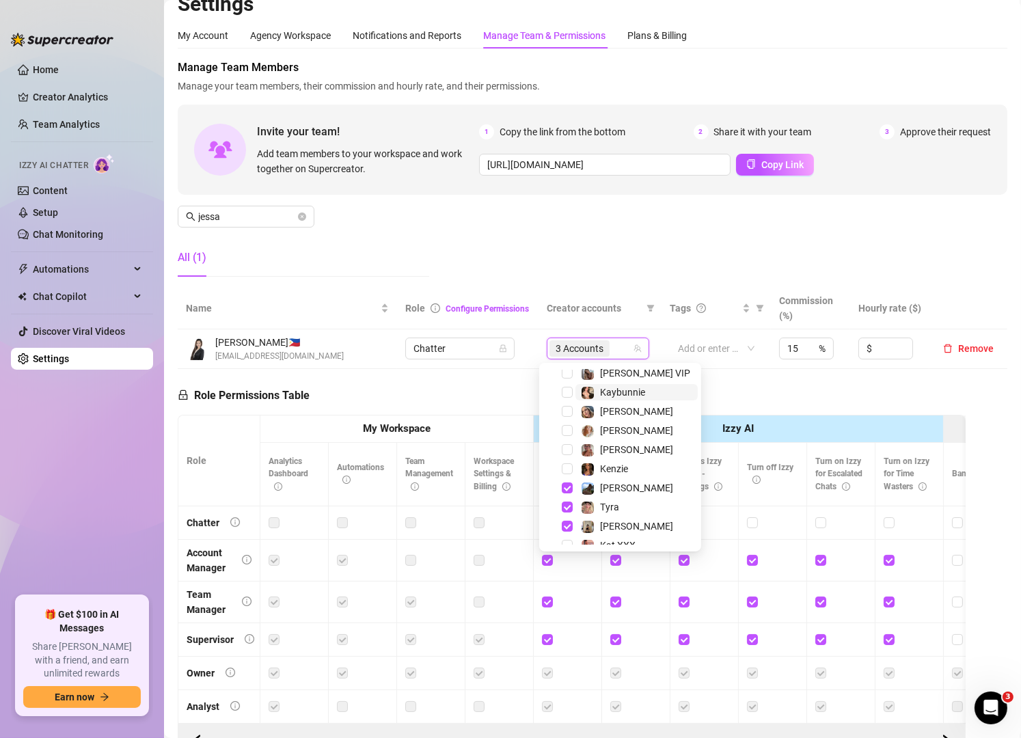
scroll to position [0, 0]
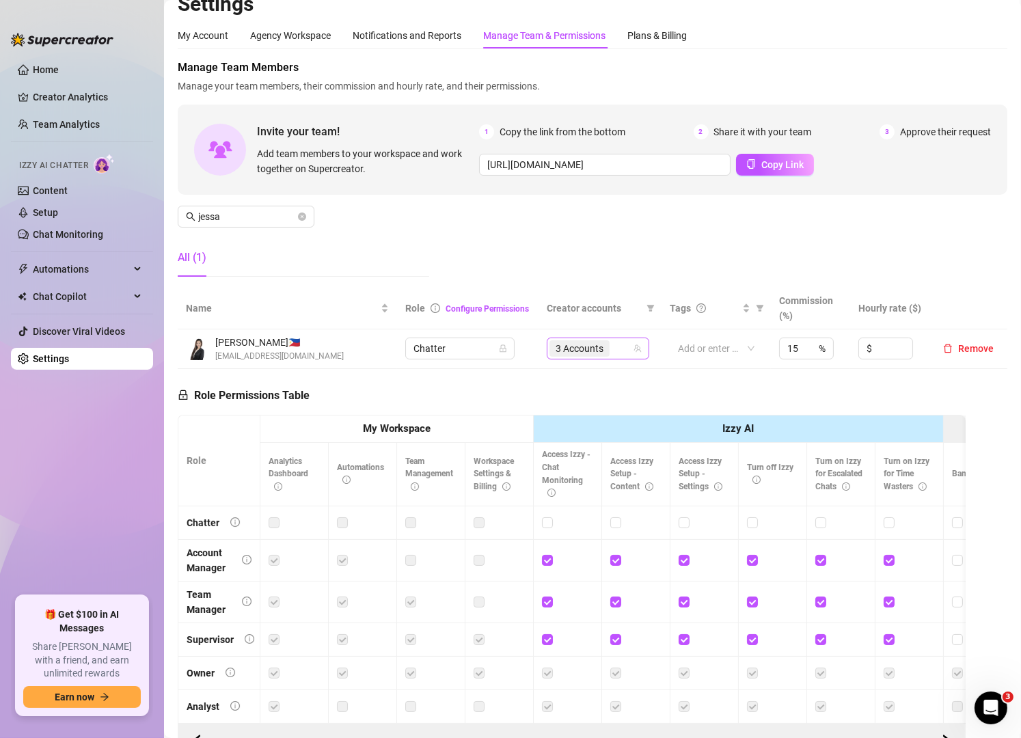
click at [615, 344] on div "3 Accounts" at bounding box center [591, 348] width 83 height 19
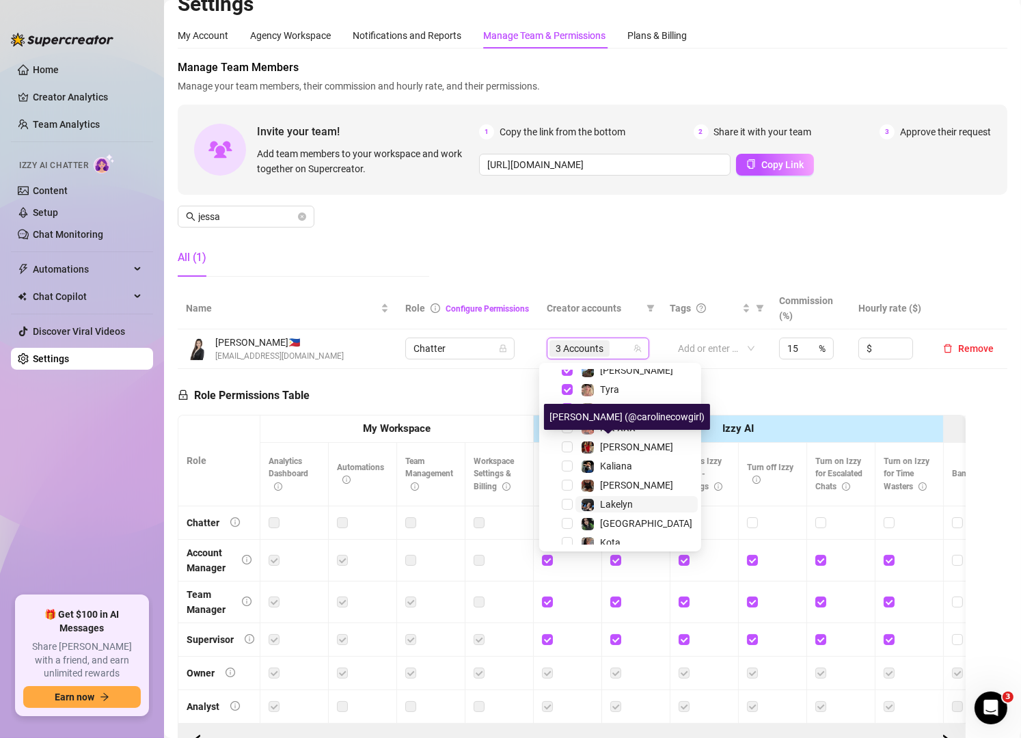
scroll to position [199, 0]
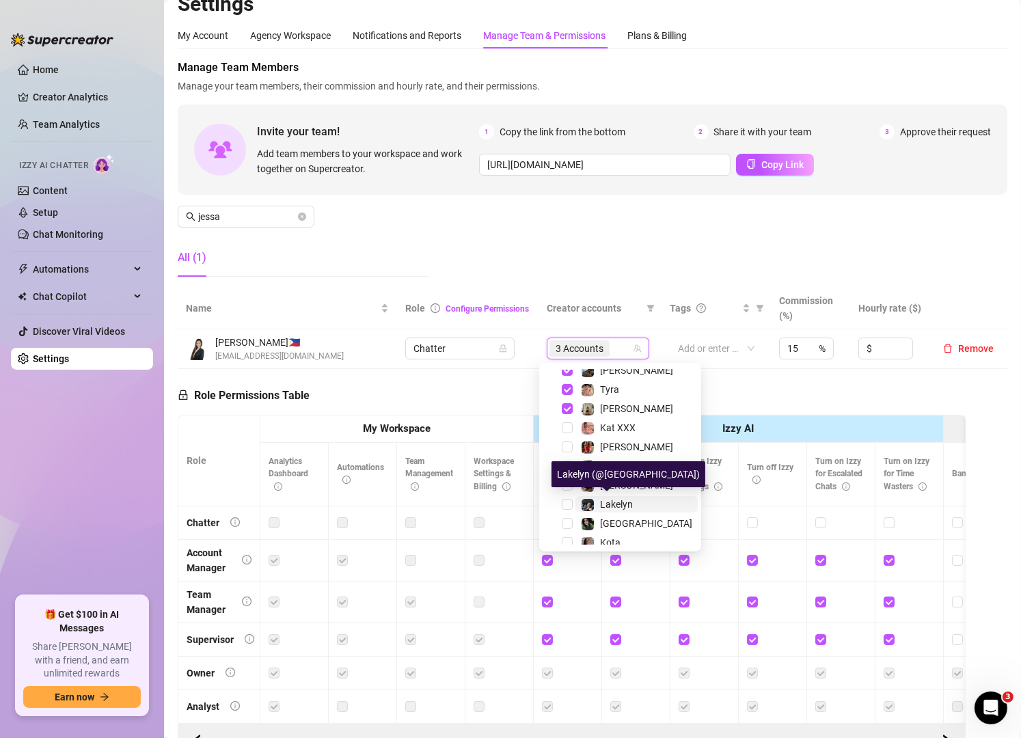
click at [619, 503] on span "Lakelyn" at bounding box center [616, 504] width 33 height 11
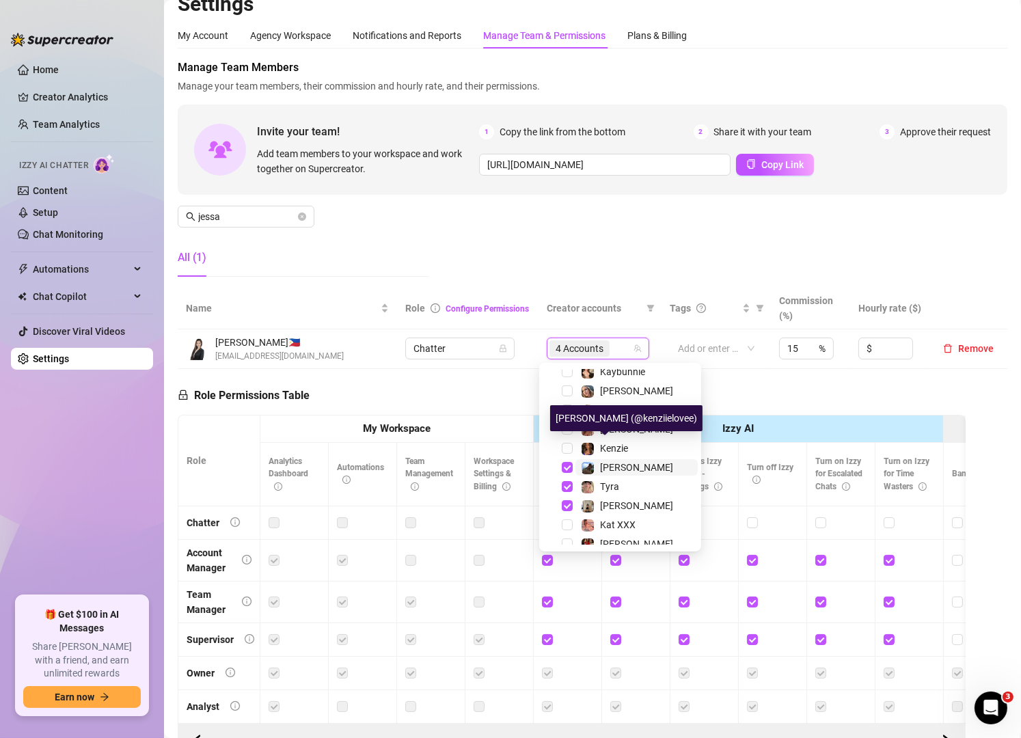
scroll to position [103, 0]
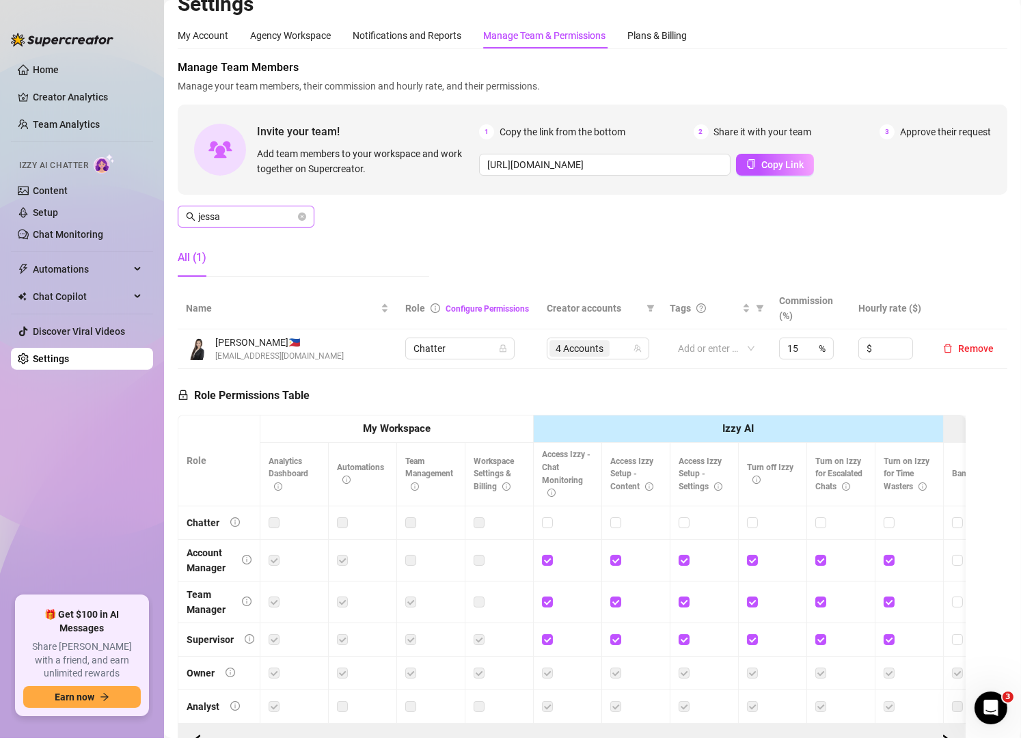
click at [261, 225] on span "jessa" at bounding box center [246, 217] width 137 height 22
click at [264, 215] on input "jessa" at bounding box center [246, 216] width 97 height 15
click at [606, 351] on div "3 Accounts" at bounding box center [583, 348] width 83 height 19
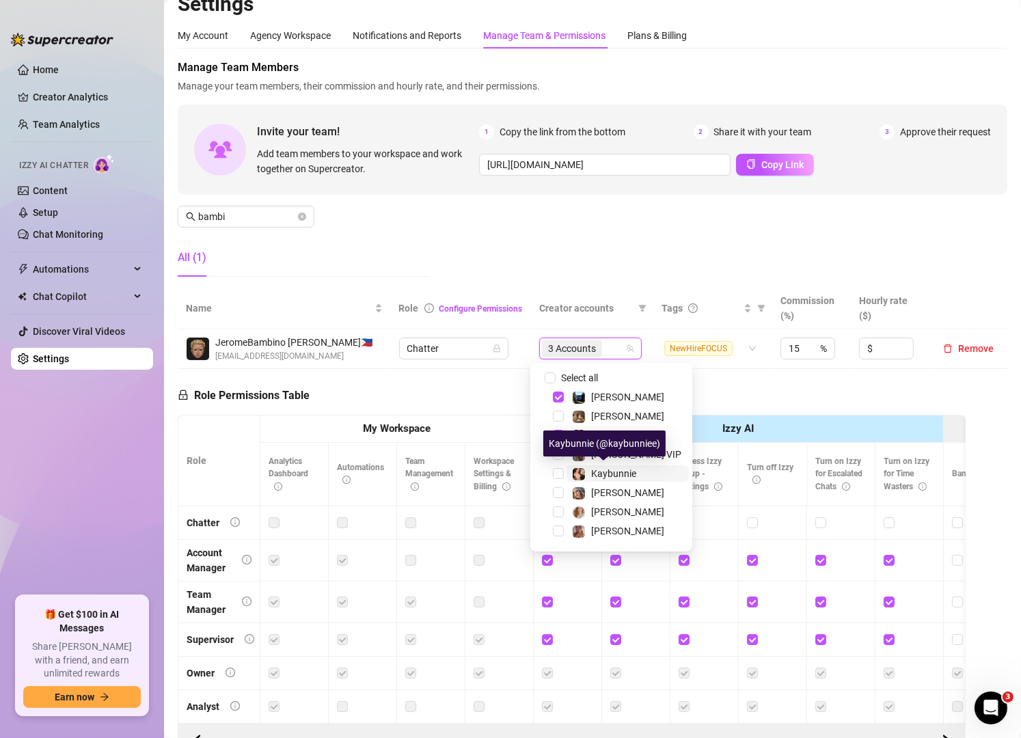
click at [612, 472] on span "Kaybunnie" at bounding box center [613, 473] width 45 height 11
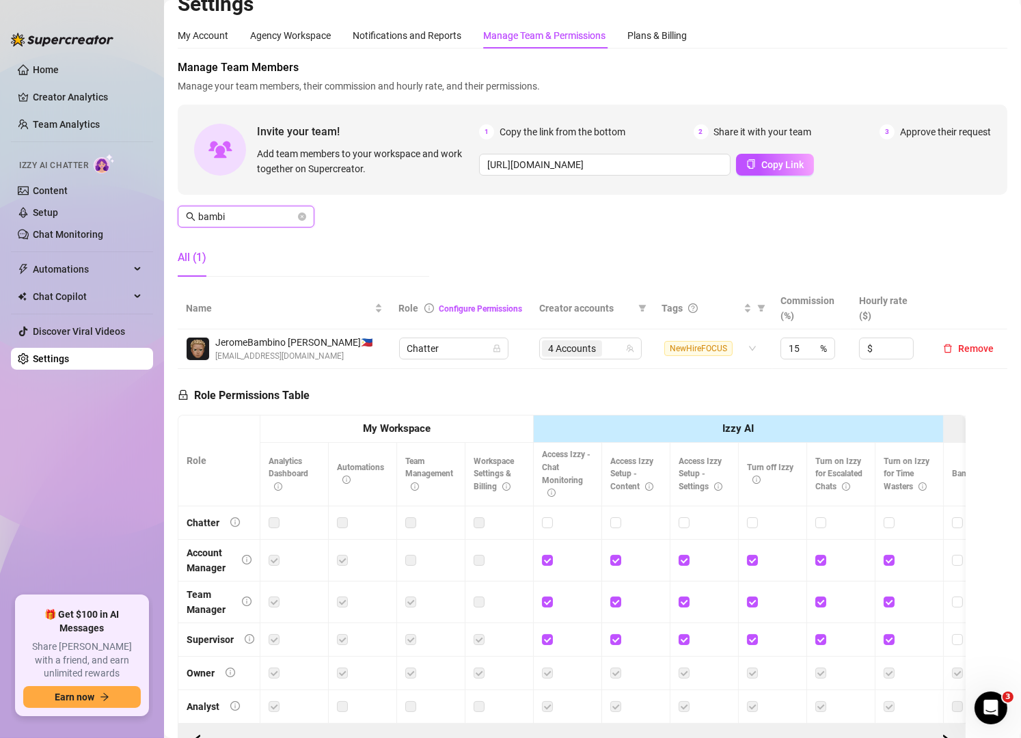
click at [273, 219] on input "bambi" at bounding box center [246, 216] width 97 height 15
click at [609, 348] on div "5 Accounts" at bounding box center [583, 348] width 83 height 19
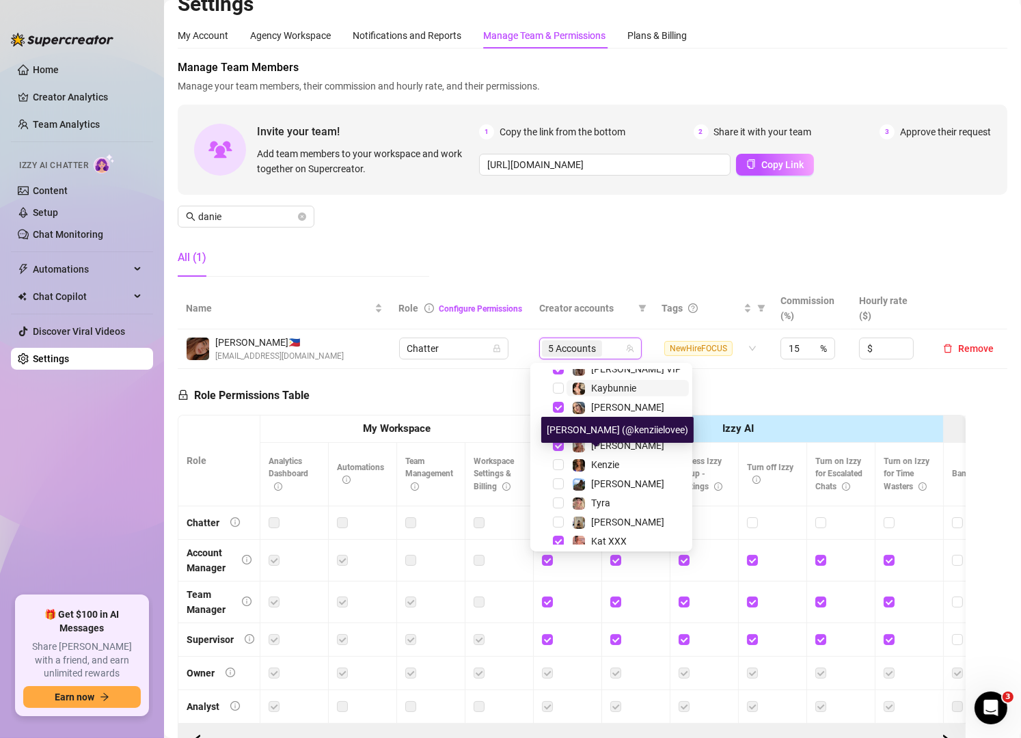
scroll to position [90, 0]
click at [604, 462] on span "Kenzie" at bounding box center [605, 460] width 28 height 11
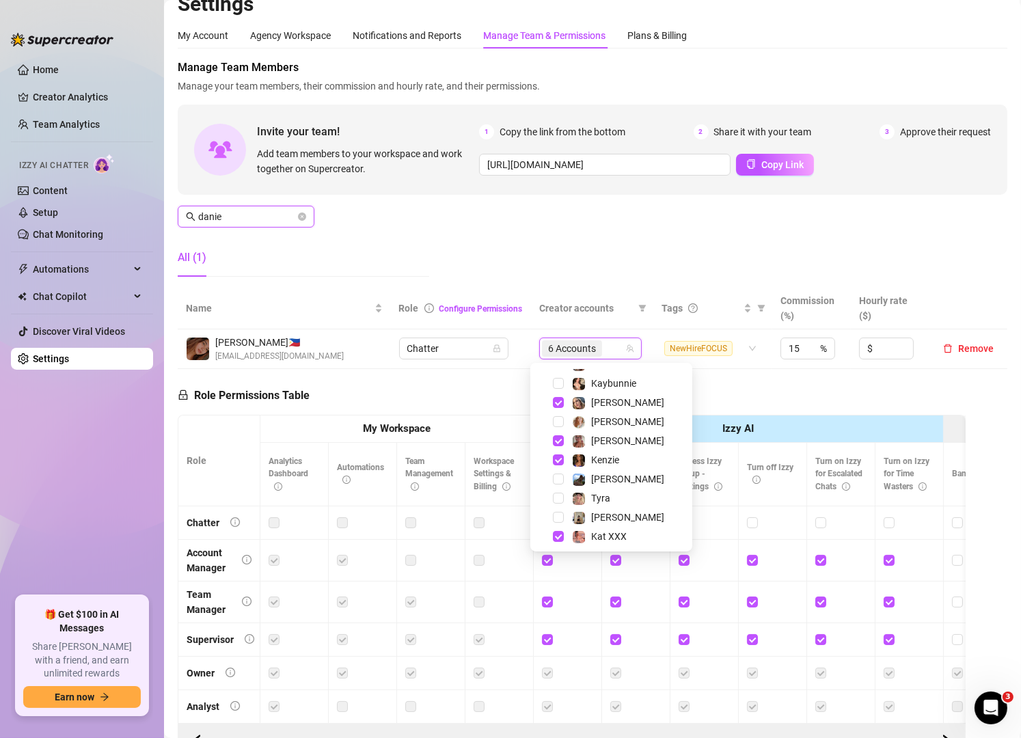
click at [256, 216] on input "danie" at bounding box center [246, 216] width 97 height 15
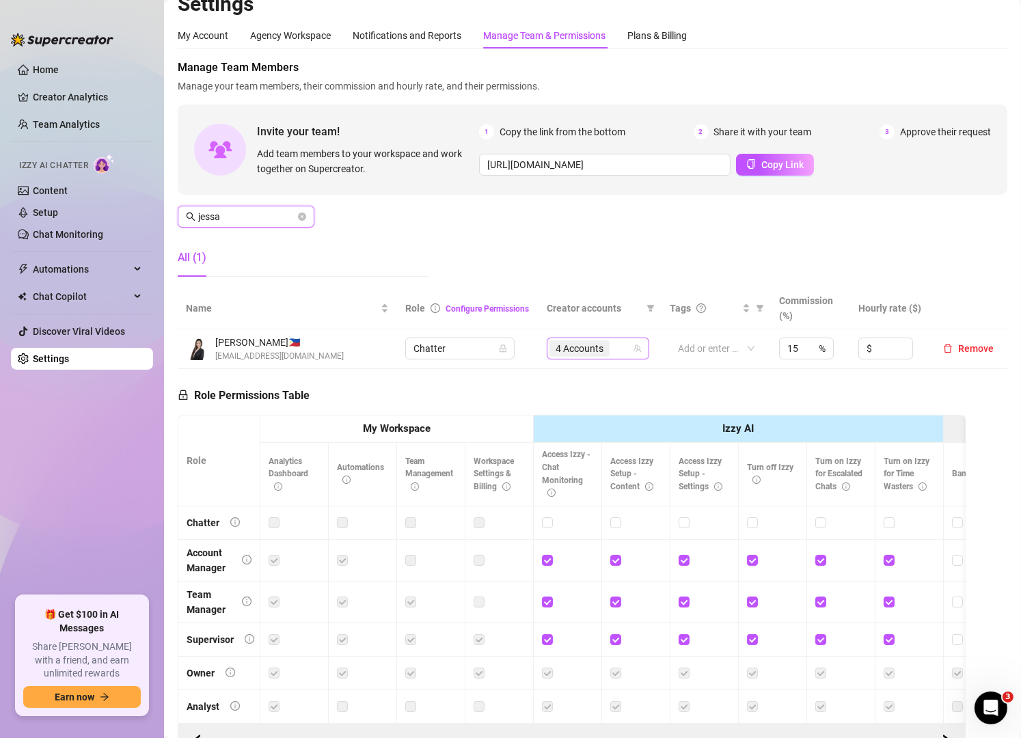
click at [608, 346] on div "4 Accounts" at bounding box center [591, 348] width 83 height 19
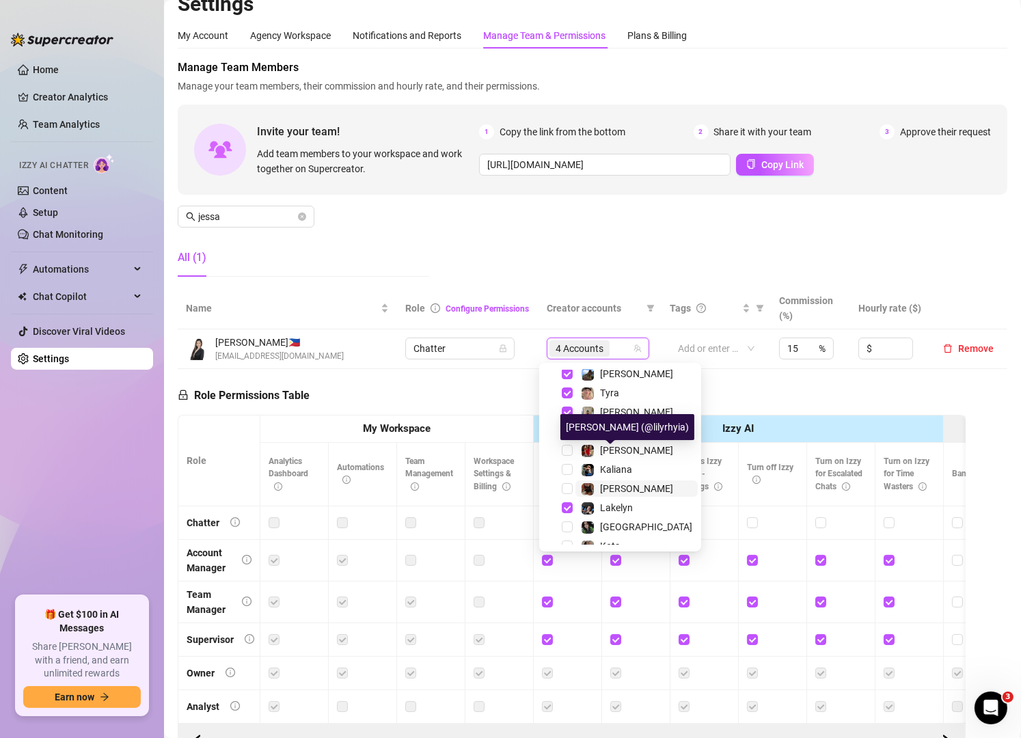
scroll to position [226, 0]
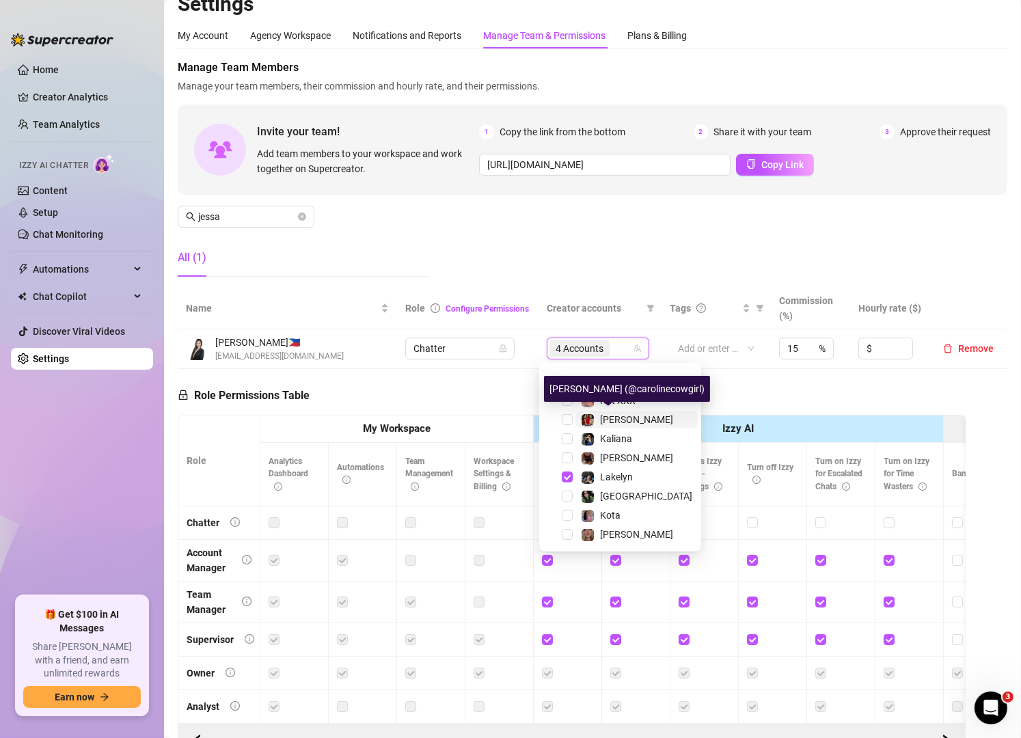
click at [619, 417] on span "[PERSON_NAME]" at bounding box center [636, 419] width 73 height 11
click at [675, 225] on div "Manage Team Members Manage your team members, their commission and hourly rate,…" at bounding box center [593, 173] width 830 height 228
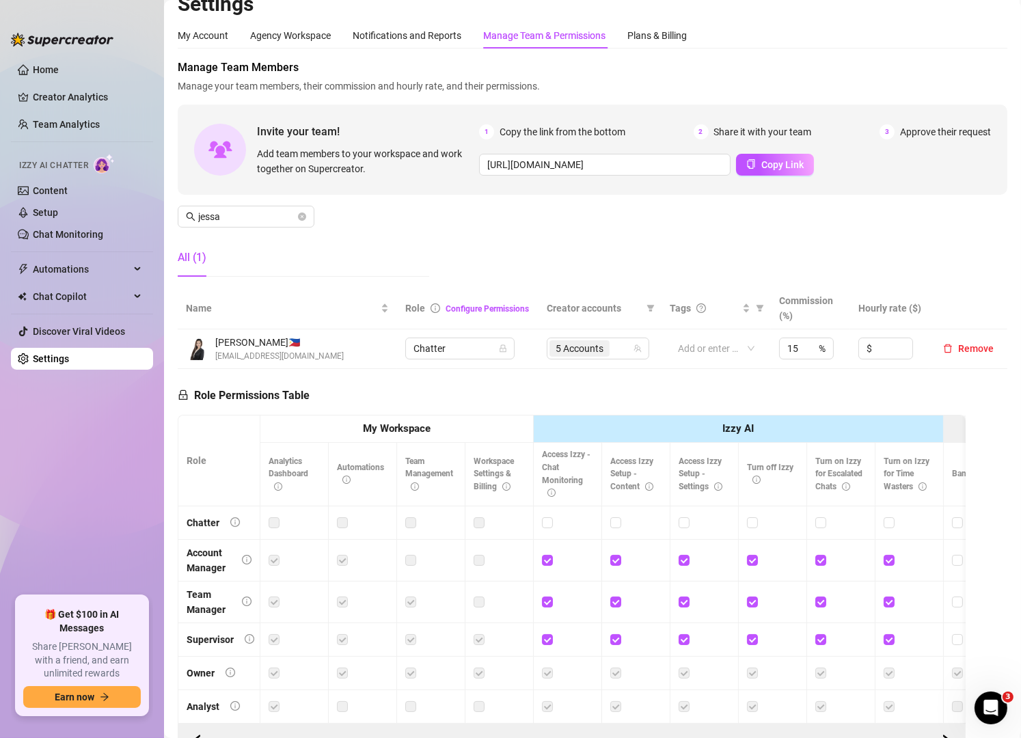
click at [372, 232] on div "Manage Team Members Manage your team members, their commission and hourly rate,…" at bounding box center [593, 173] width 830 height 228
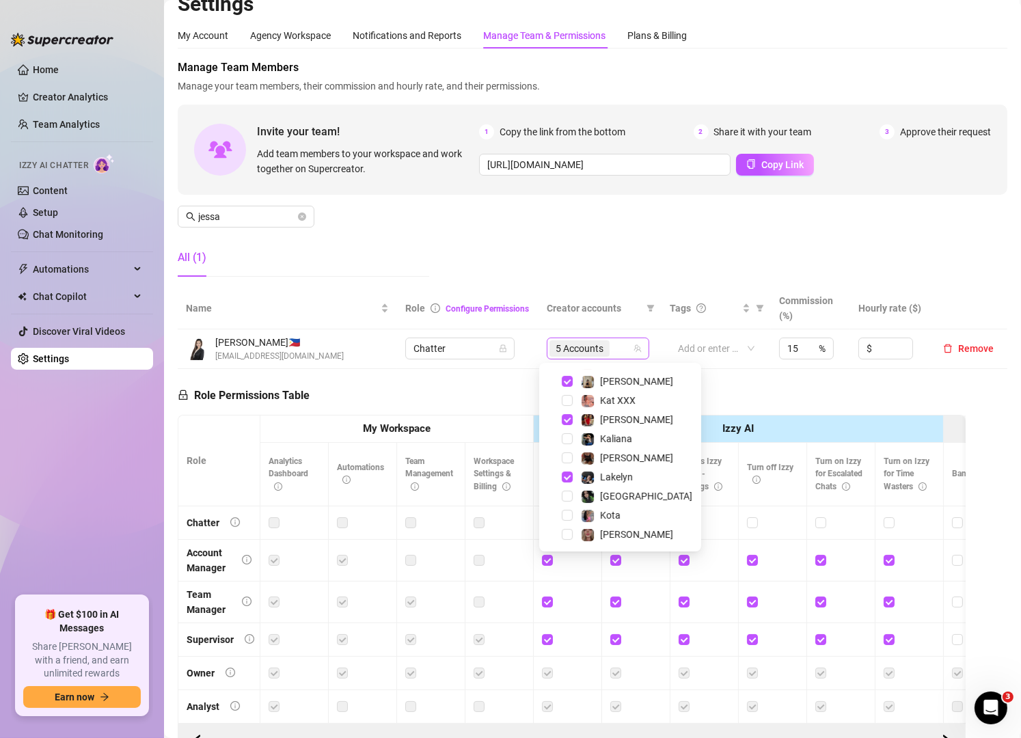
scroll to position [18, 0]
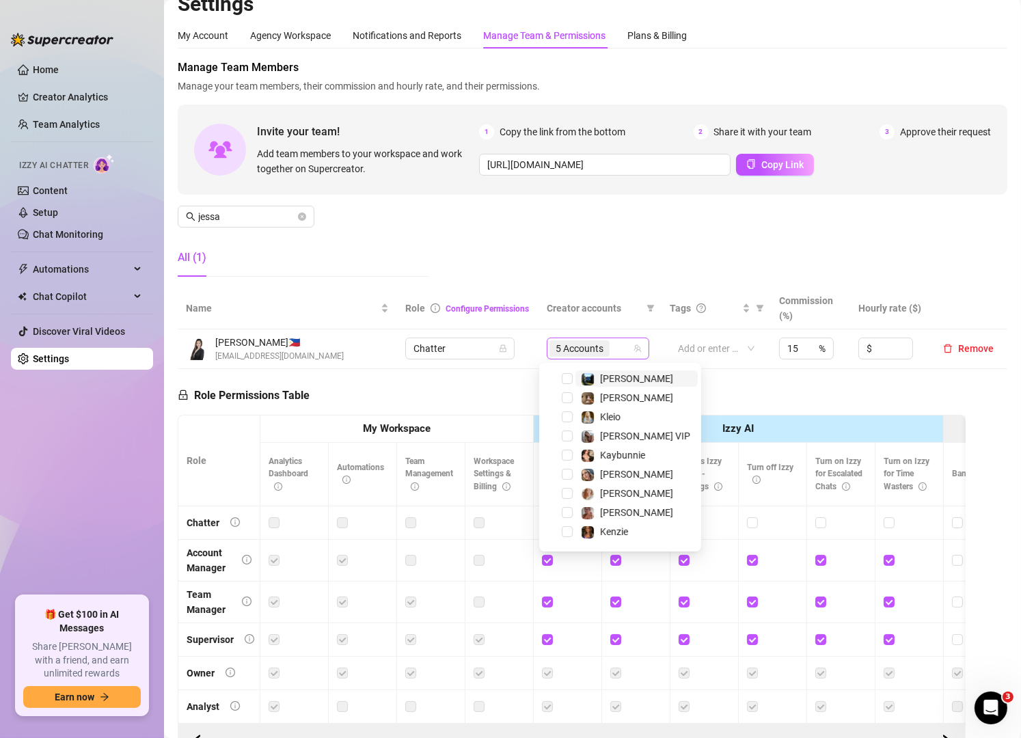
click at [620, 340] on div "5 Accounts" at bounding box center [591, 348] width 83 height 19
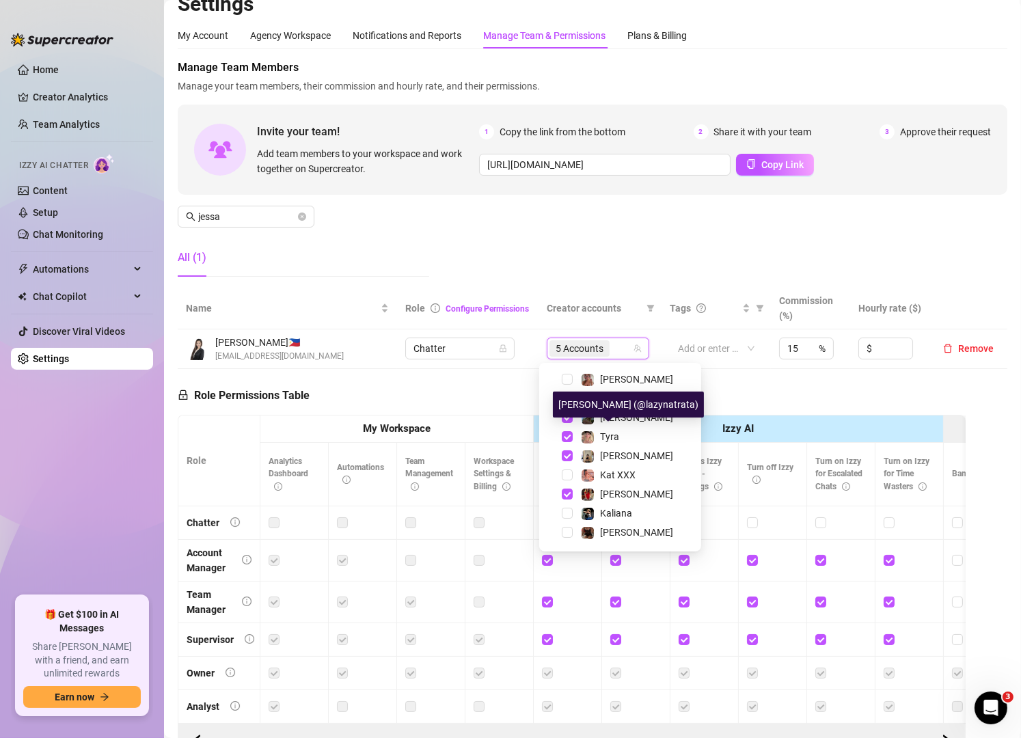
scroll to position [173, 0]
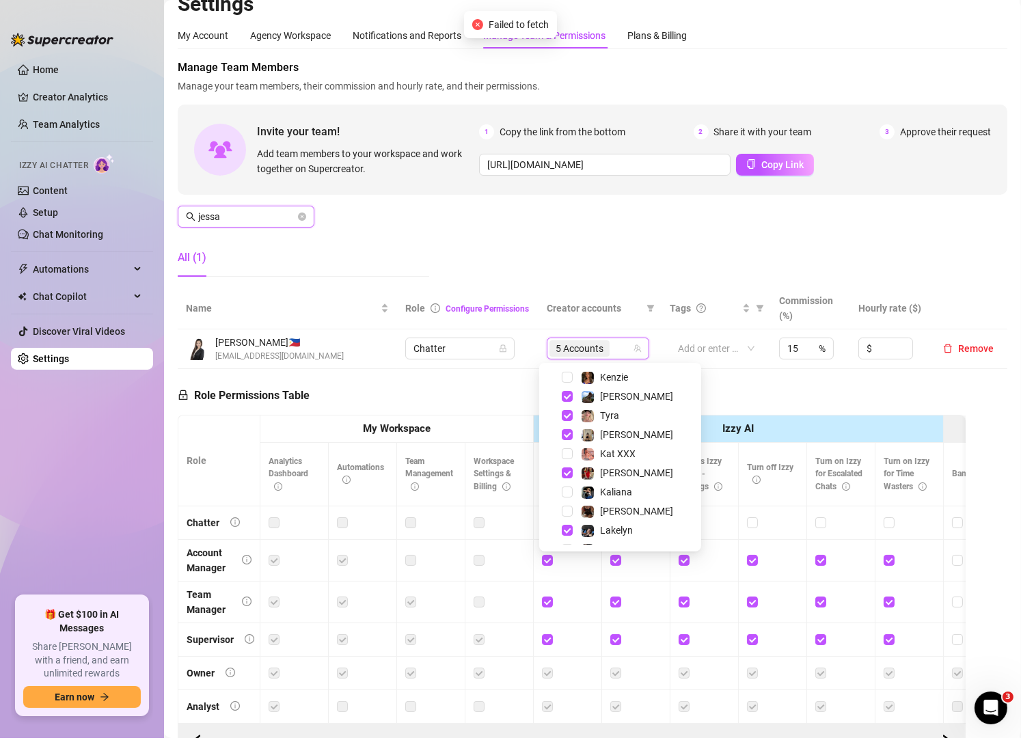
click at [245, 215] on input "jessa" at bounding box center [246, 216] width 97 height 15
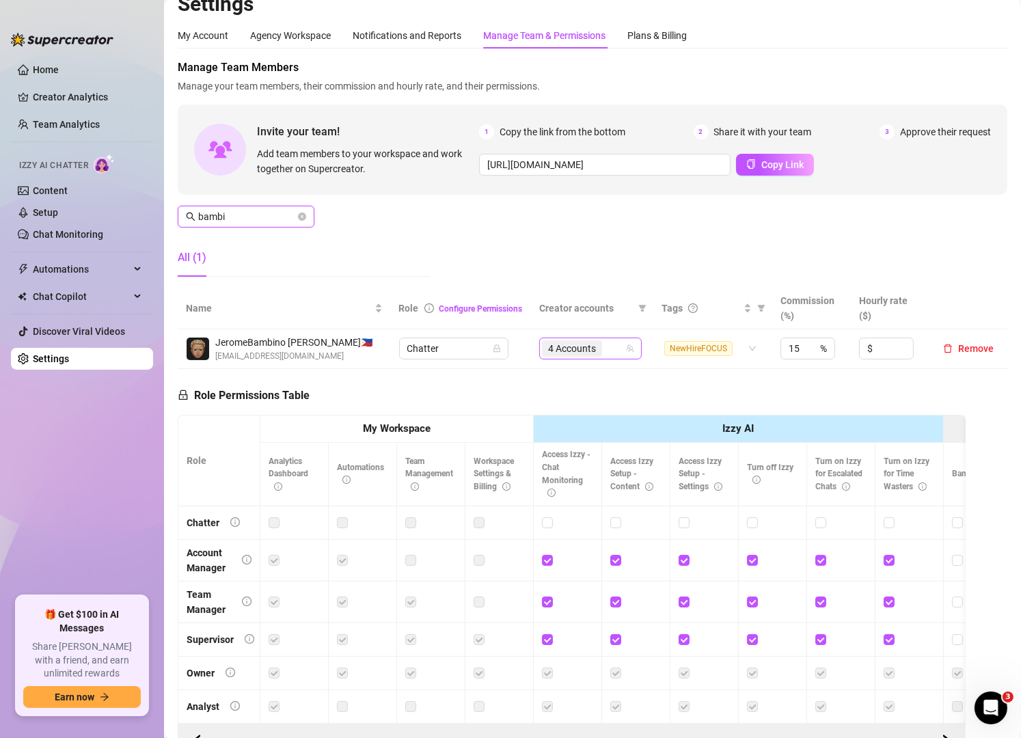
click at [601, 349] on div "4 Accounts" at bounding box center [583, 348] width 83 height 19
type input "bambi"
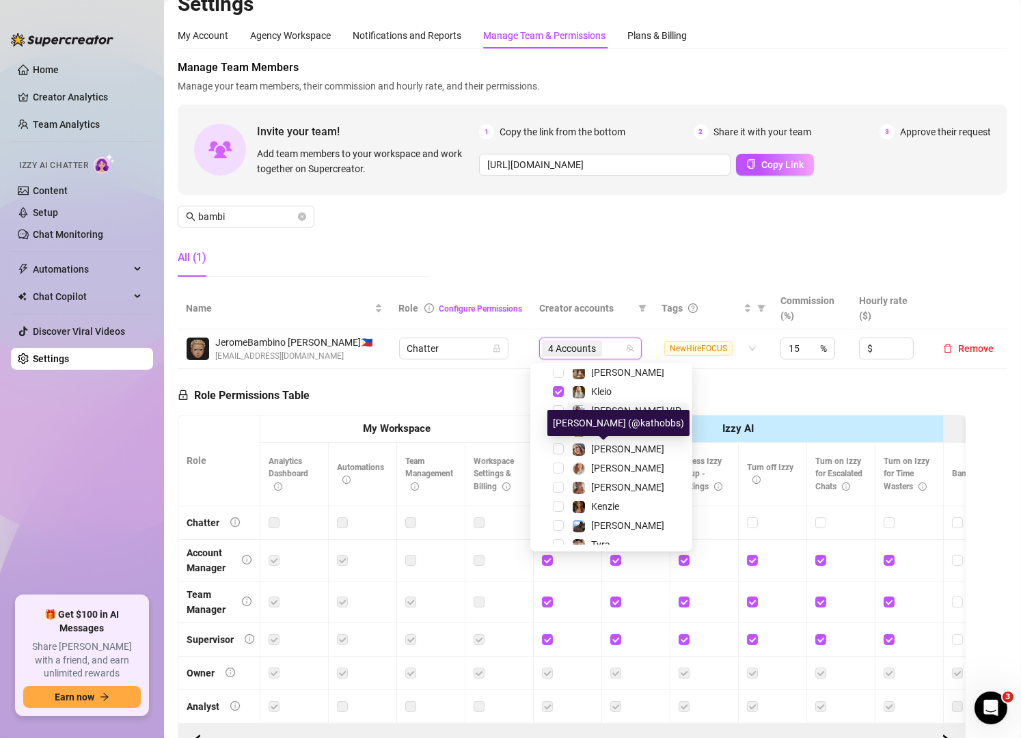
scroll to position [49, 0]
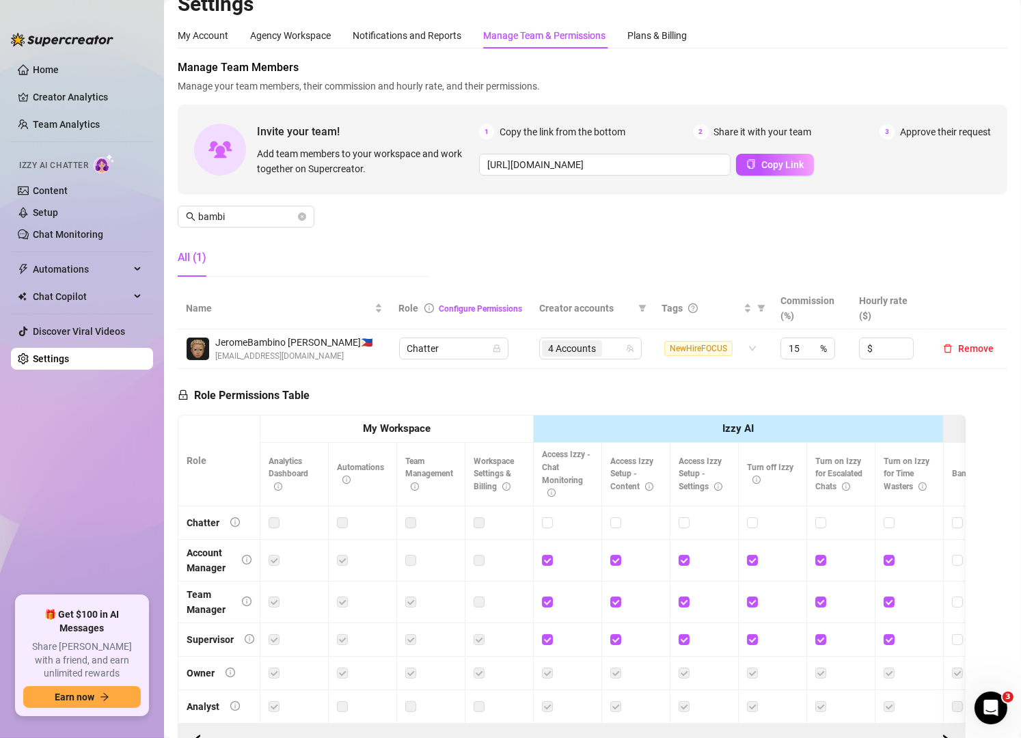
click at [315, 267] on div "All (1)" at bounding box center [304, 258] width 252 height 38
